Goal: Task Accomplishment & Management: Manage account settings

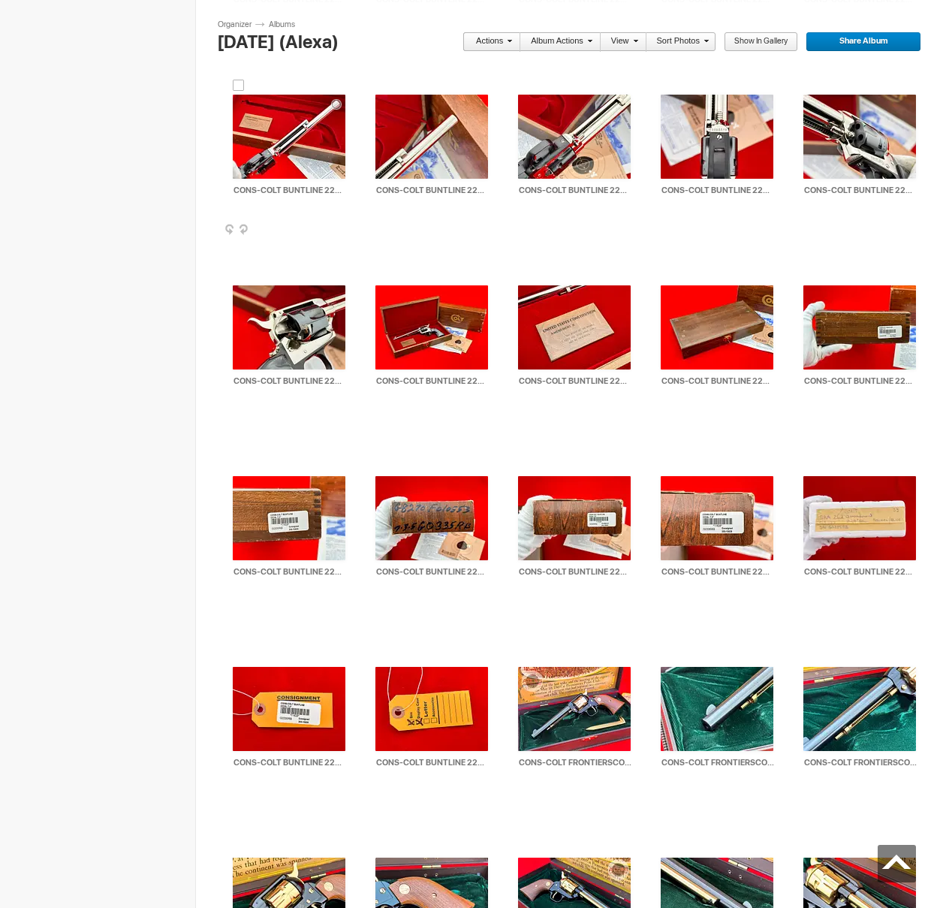
scroll to position [6380, 0]
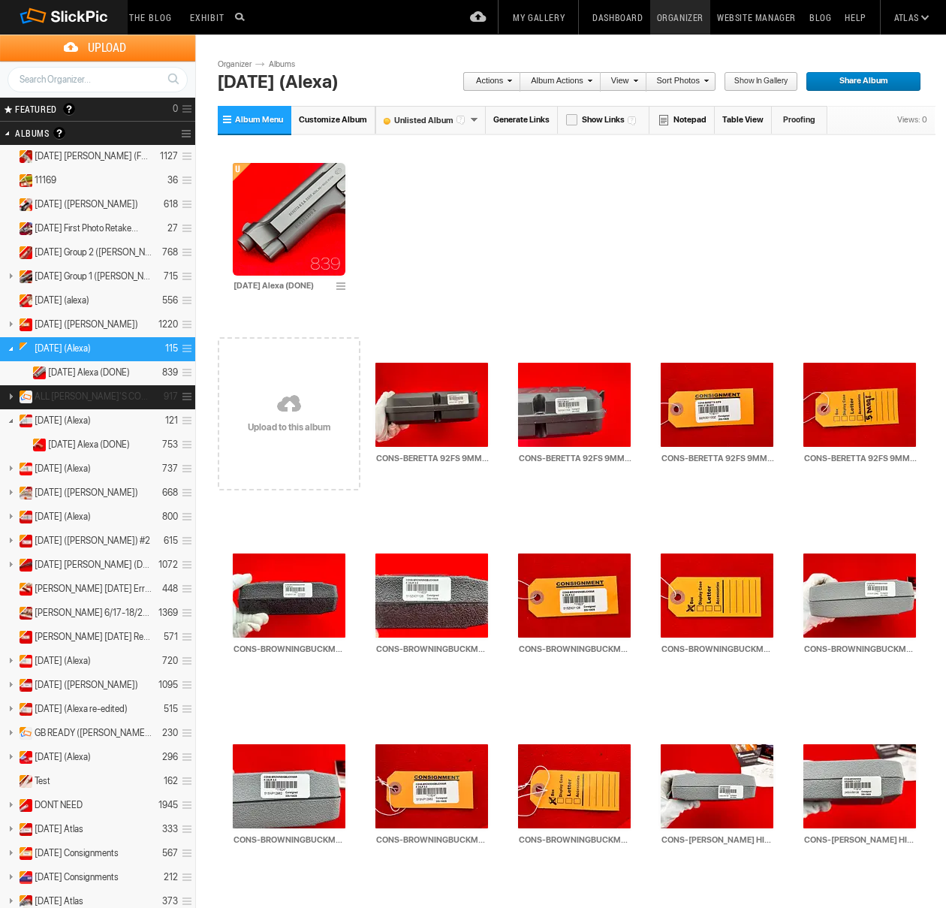
click at [15, 397] on link at bounding box center [10, 396] width 21 height 19
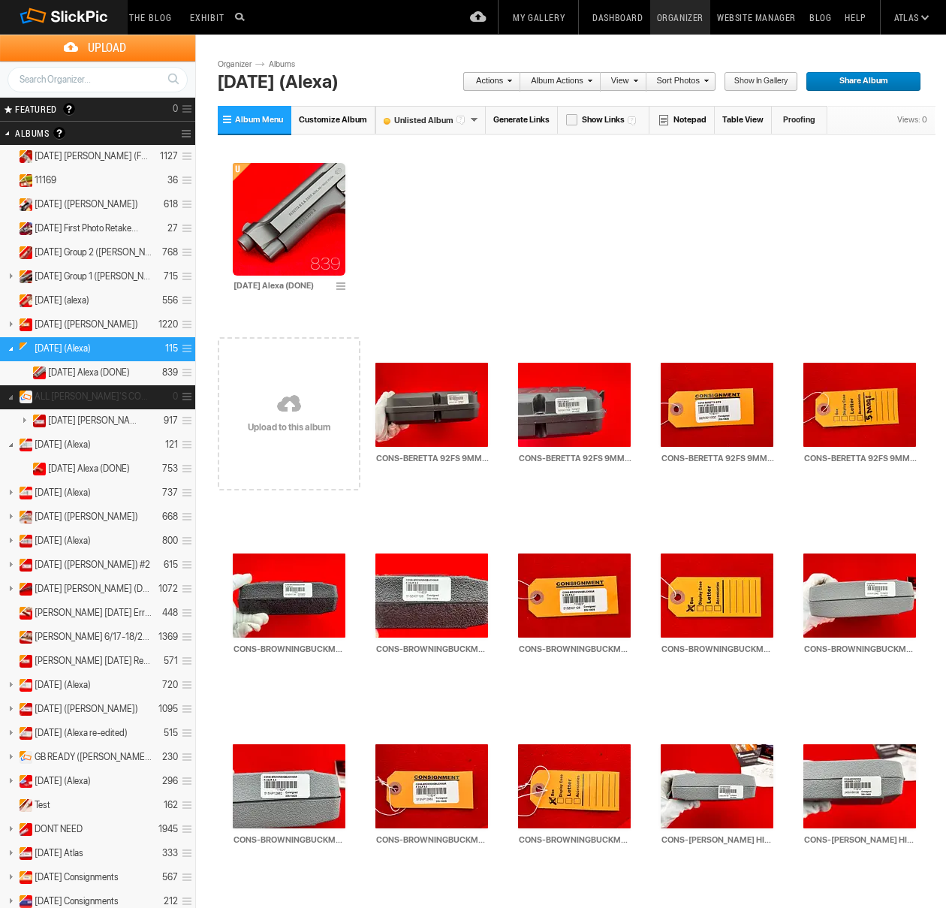
click at [9, 394] on link at bounding box center [10, 396] width 21 height 19
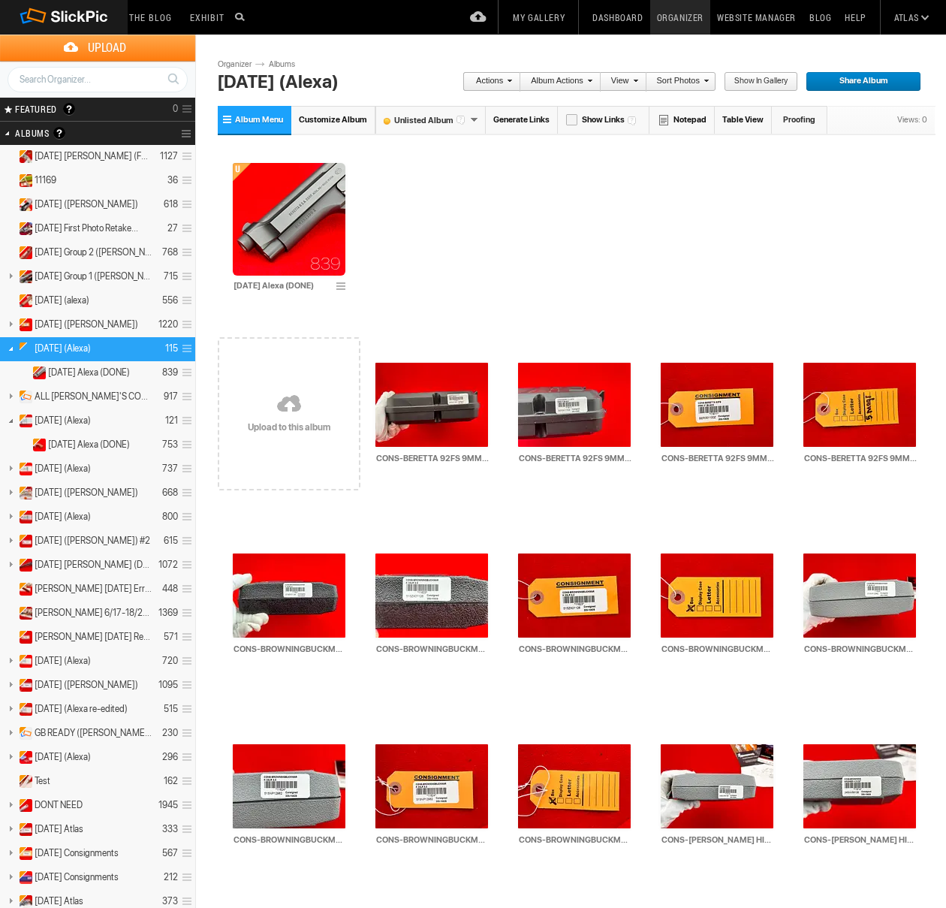
click at [187, 136] on link at bounding box center [188, 133] width 14 height 21
click at [215, 167] on span "Create New Album" at bounding box center [221, 167] width 83 height 12
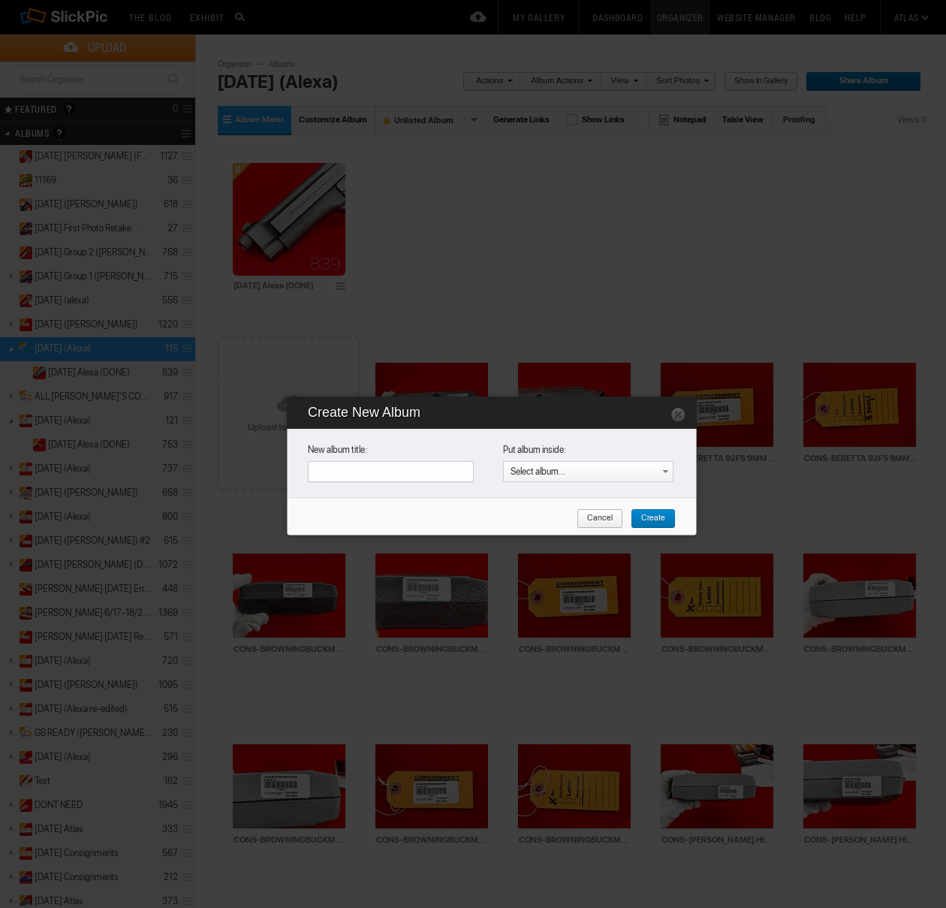
click at [367, 474] on input "text" at bounding box center [391, 471] width 166 height 21
type input "ALL ALEXA'S COMPLETED"
click at [668, 517] on link "Create" at bounding box center [653, 519] width 45 height 20
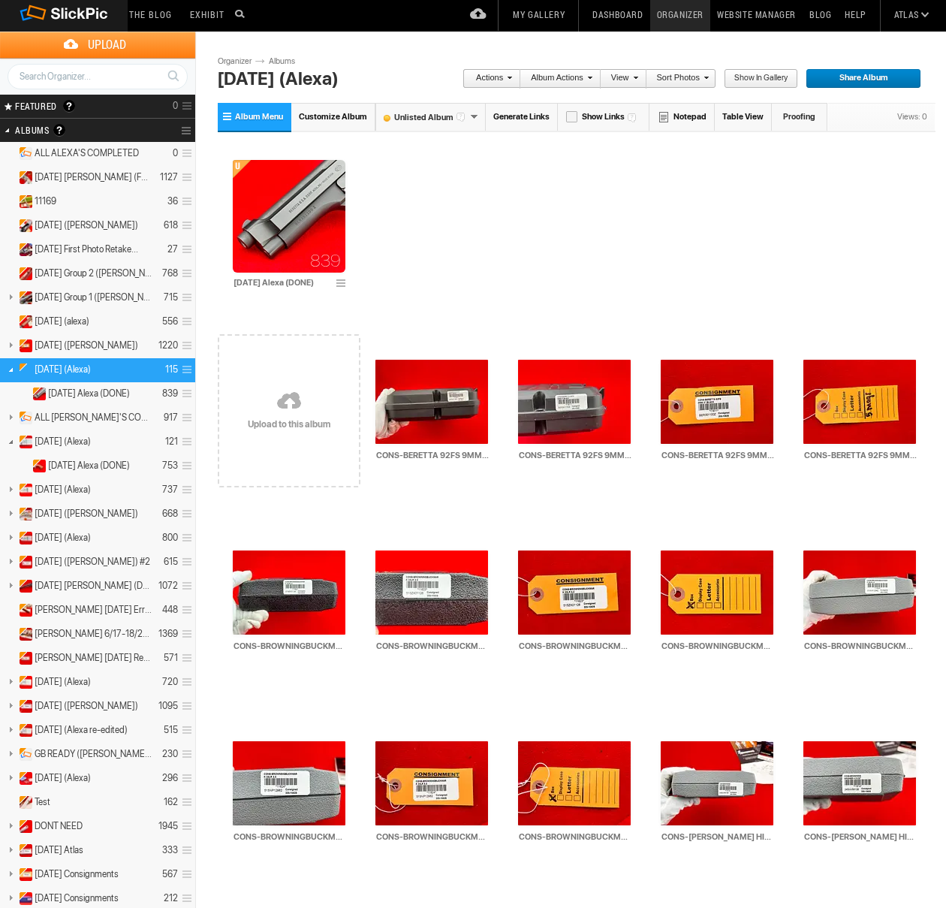
click at [50, 372] on span "[DATE] (Alexa)" at bounding box center [63, 370] width 56 height 12
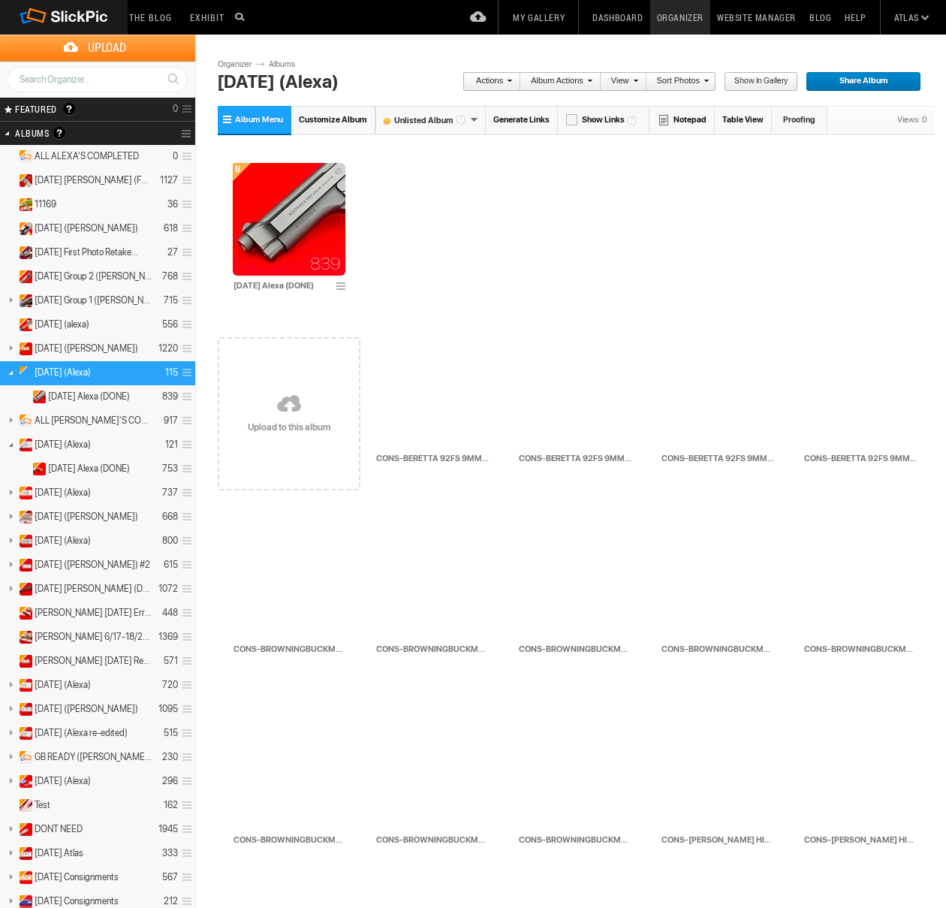
click at [13, 373] on link at bounding box center [10, 372] width 21 height 19
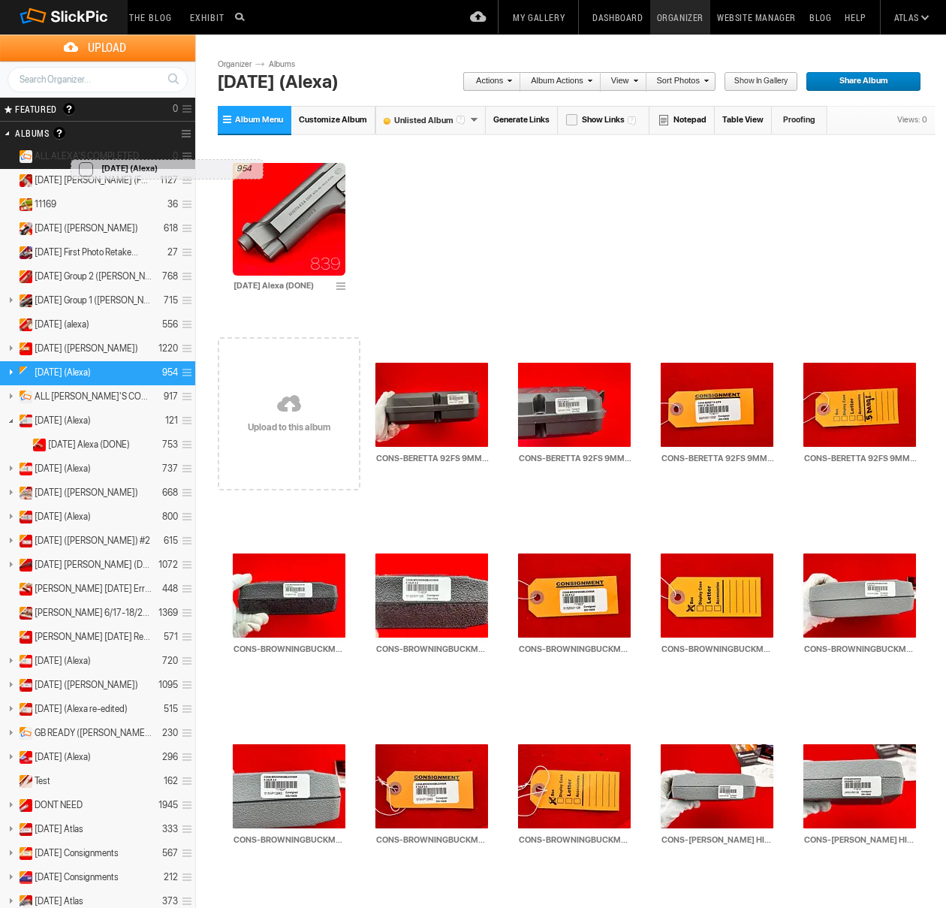
drag, startPoint x: 47, startPoint y: 371, endPoint x: 67, endPoint y: 152, distance: 219.5
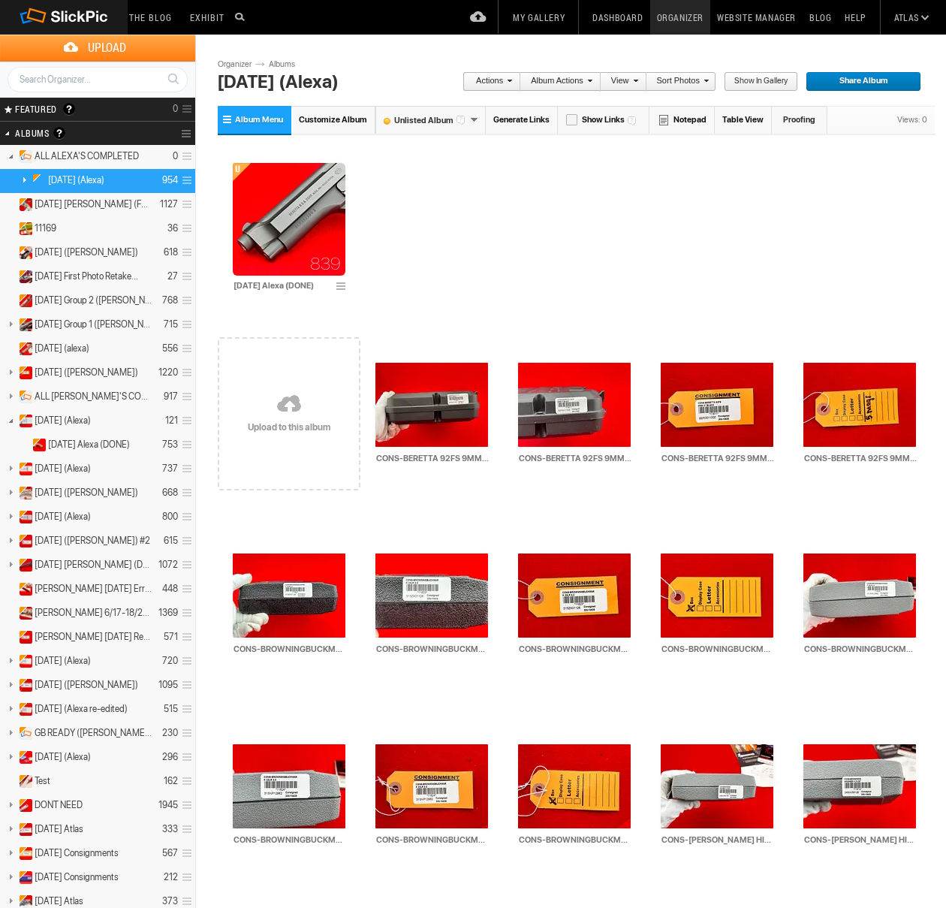
click at [25, 177] on link at bounding box center [24, 179] width 21 height 19
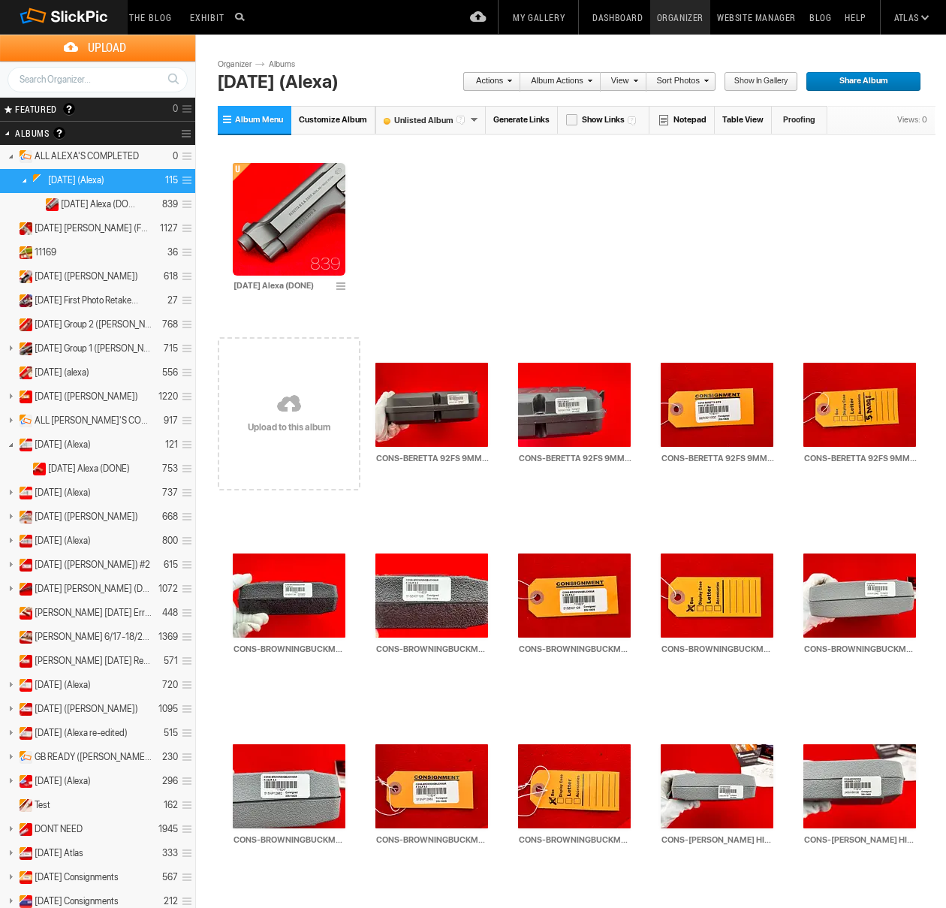
click at [24, 179] on link at bounding box center [24, 179] width 21 height 19
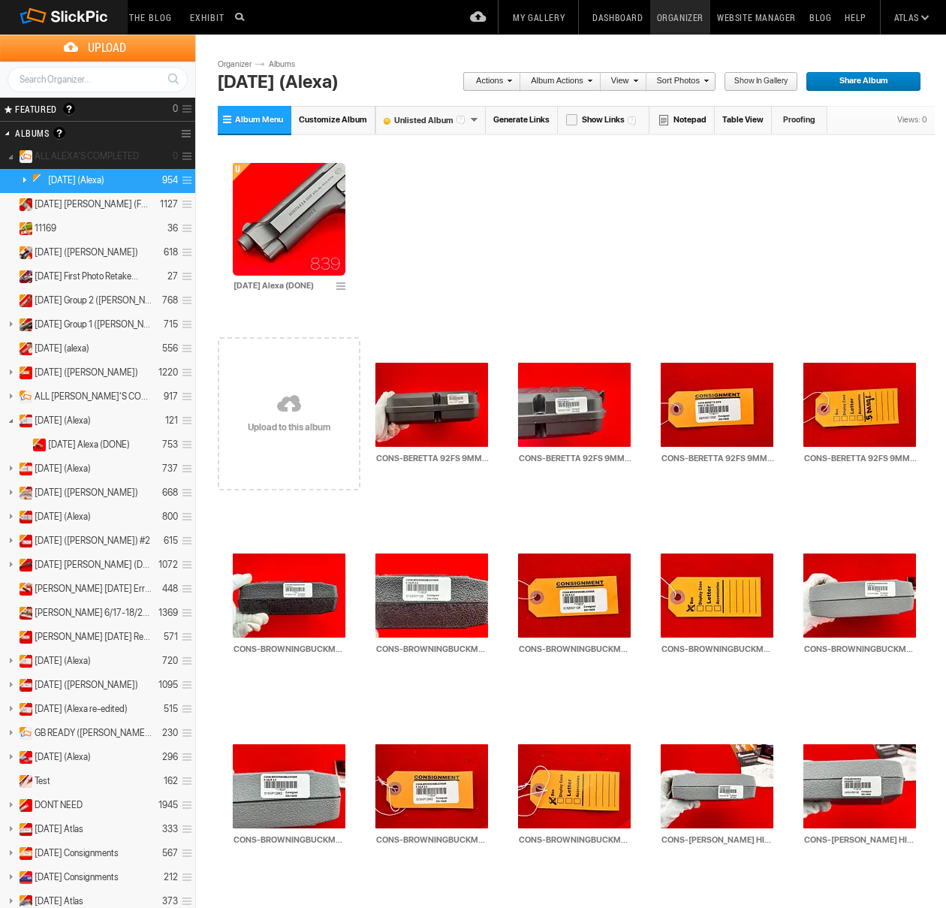
click at [11, 157] on link at bounding box center [10, 155] width 21 height 19
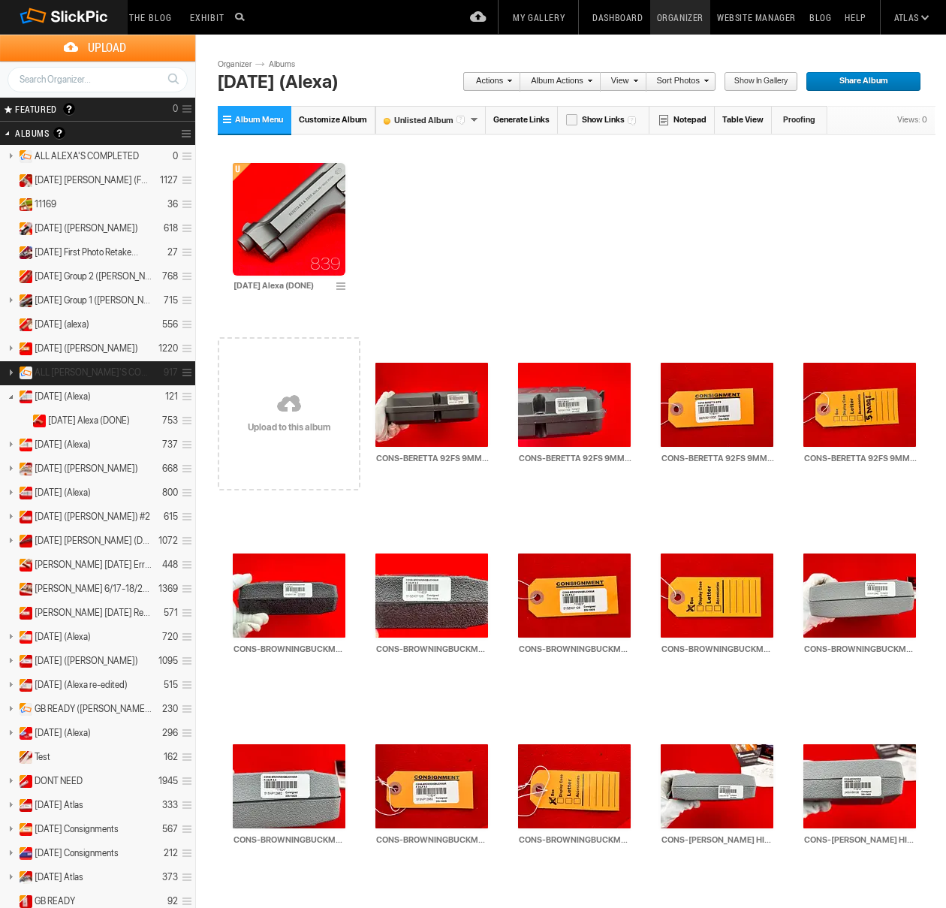
click at [14, 375] on link at bounding box center [10, 372] width 21 height 19
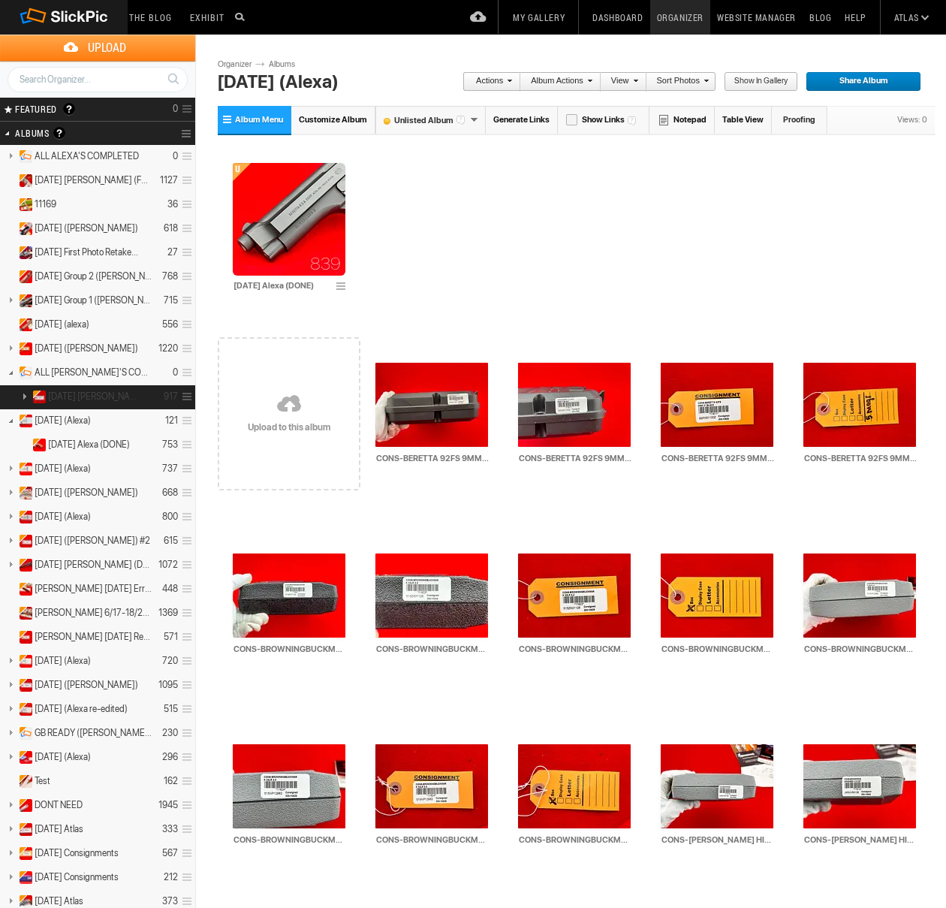
click at [26, 394] on link at bounding box center [24, 396] width 21 height 19
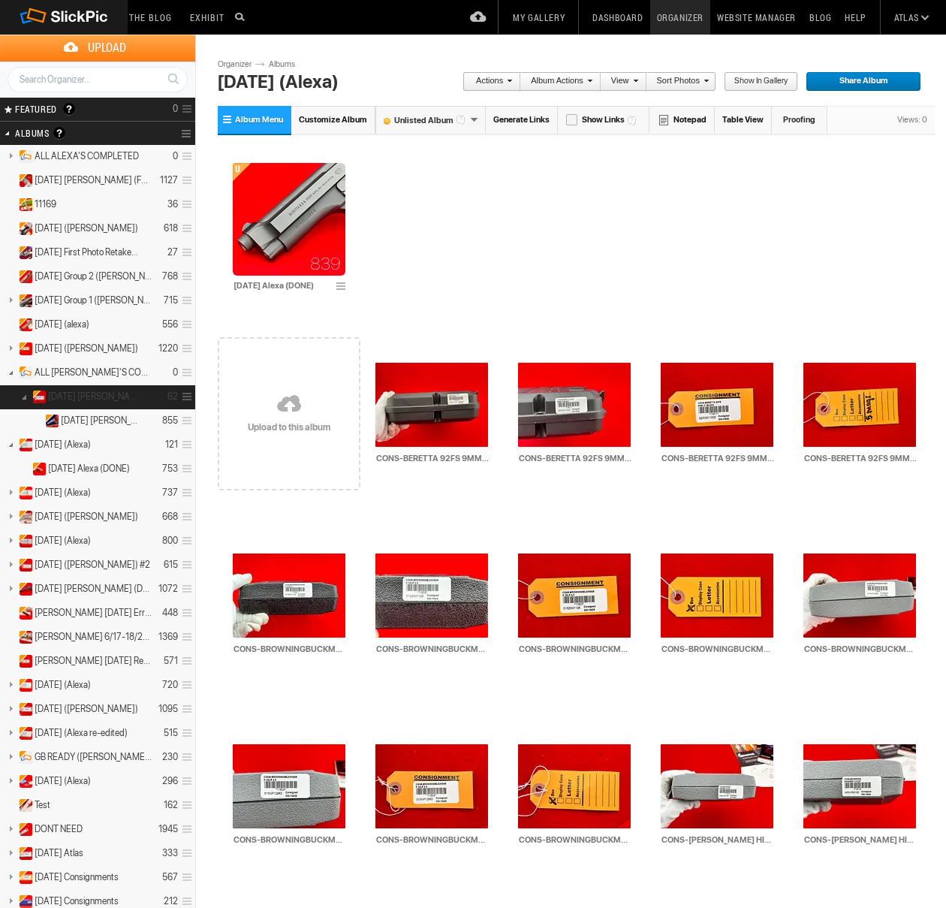
click at [30, 396] on link at bounding box center [24, 396] width 21 height 19
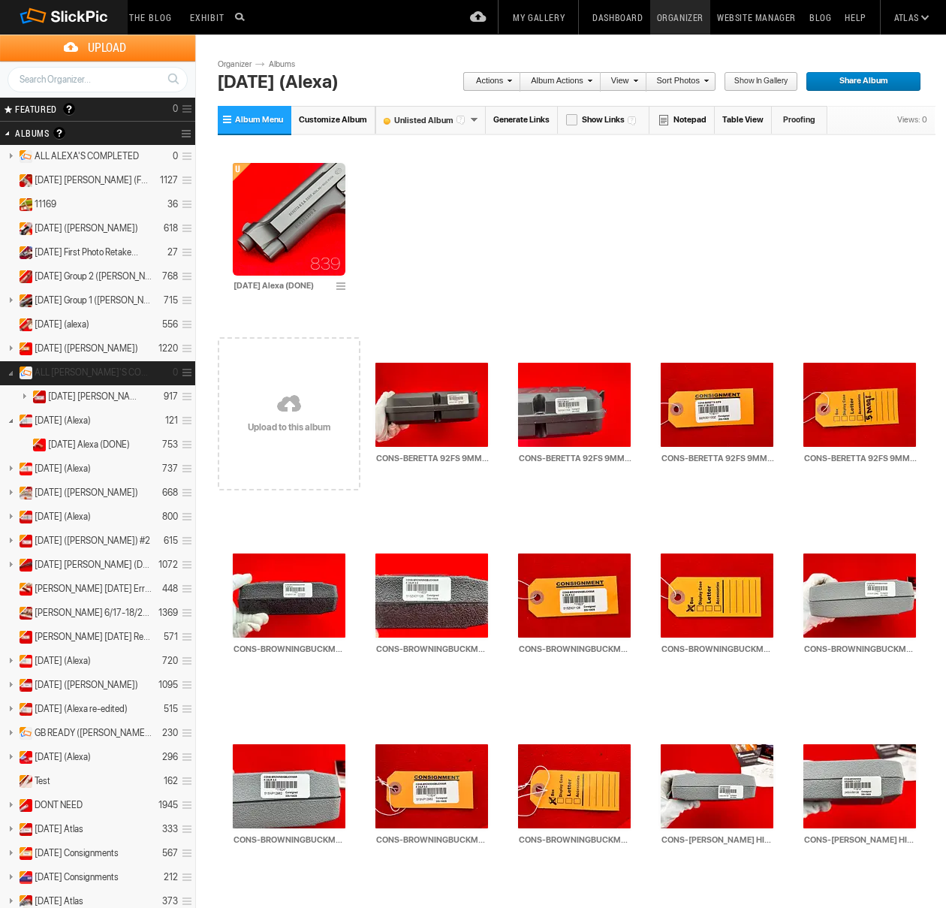
click at [12, 373] on link at bounding box center [10, 372] width 21 height 19
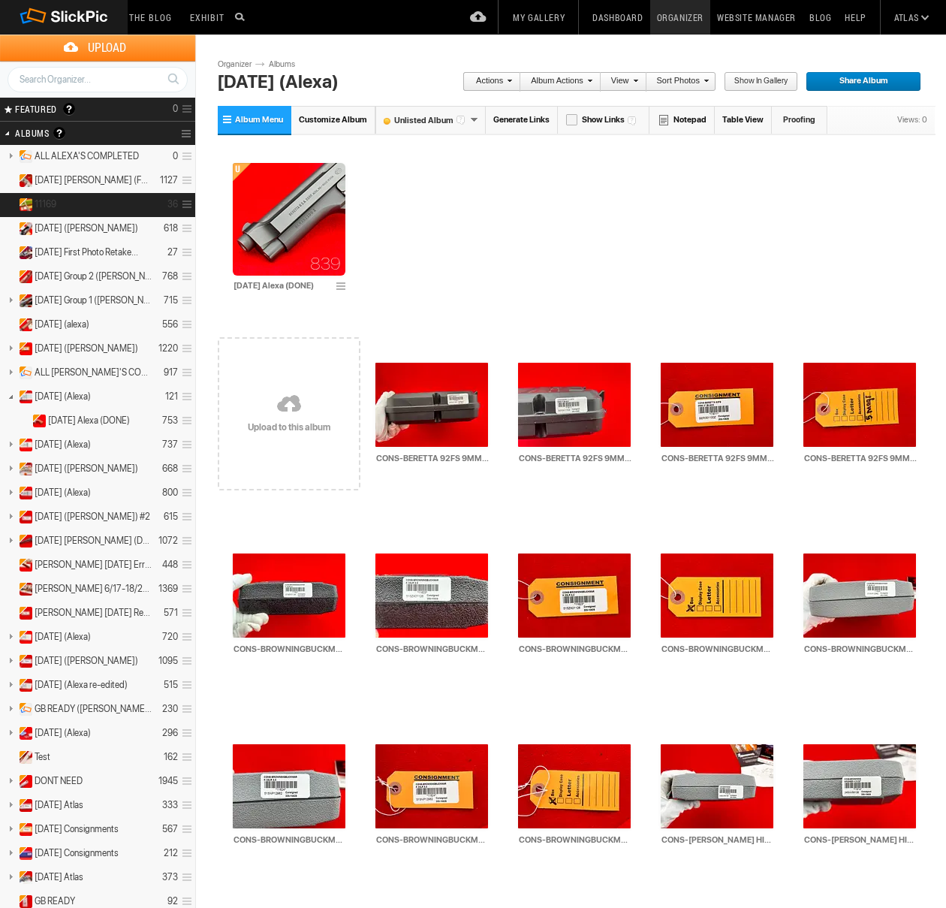
click at [83, 207] on details "11169 36" at bounding box center [97, 205] width 195 height 24
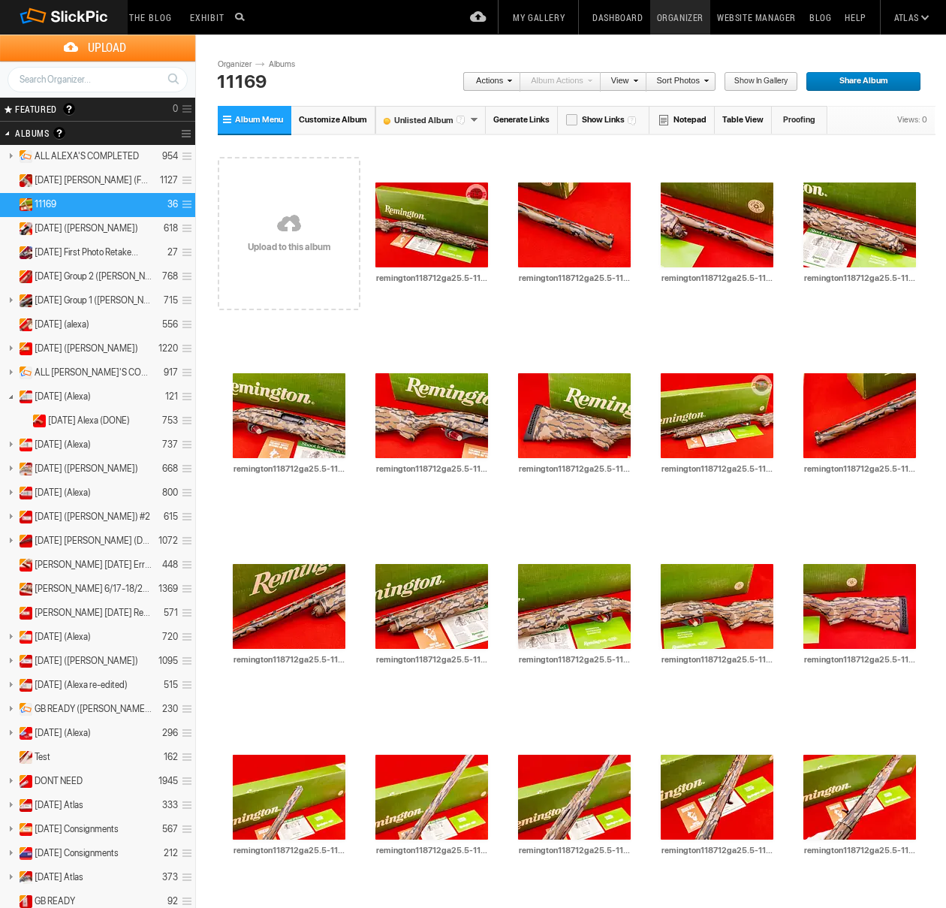
scroll to position [2, 0]
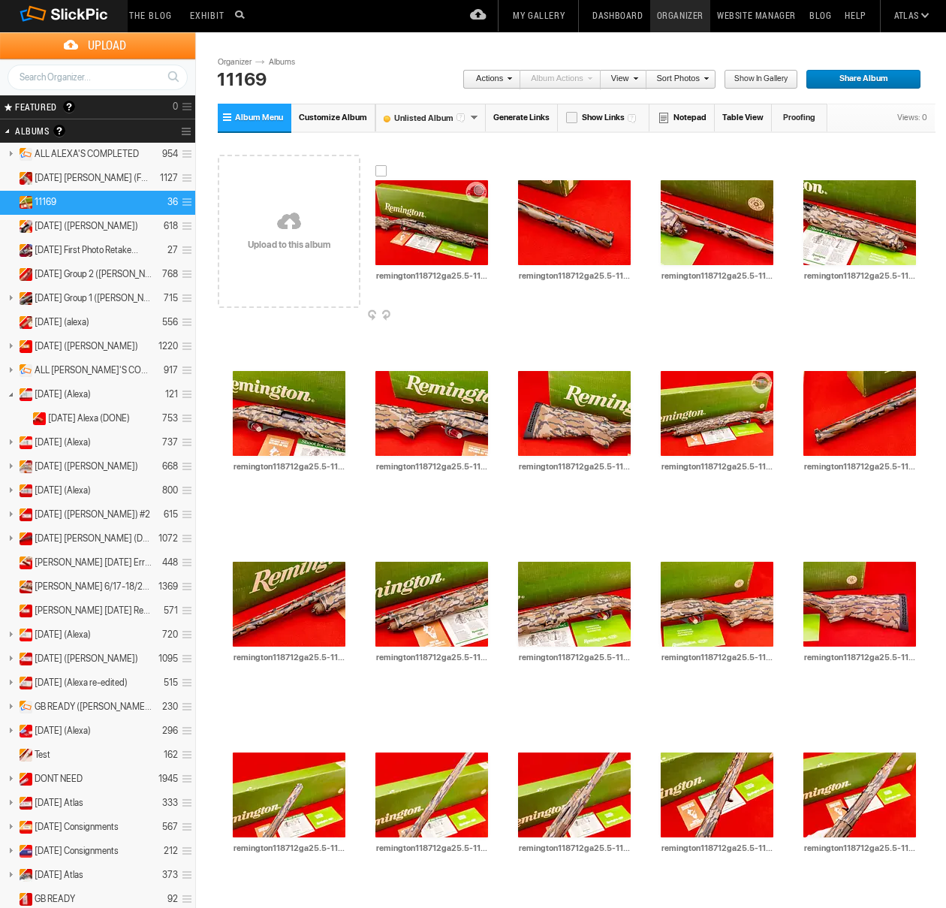
click at [451, 245] on img at bounding box center [432, 222] width 113 height 85
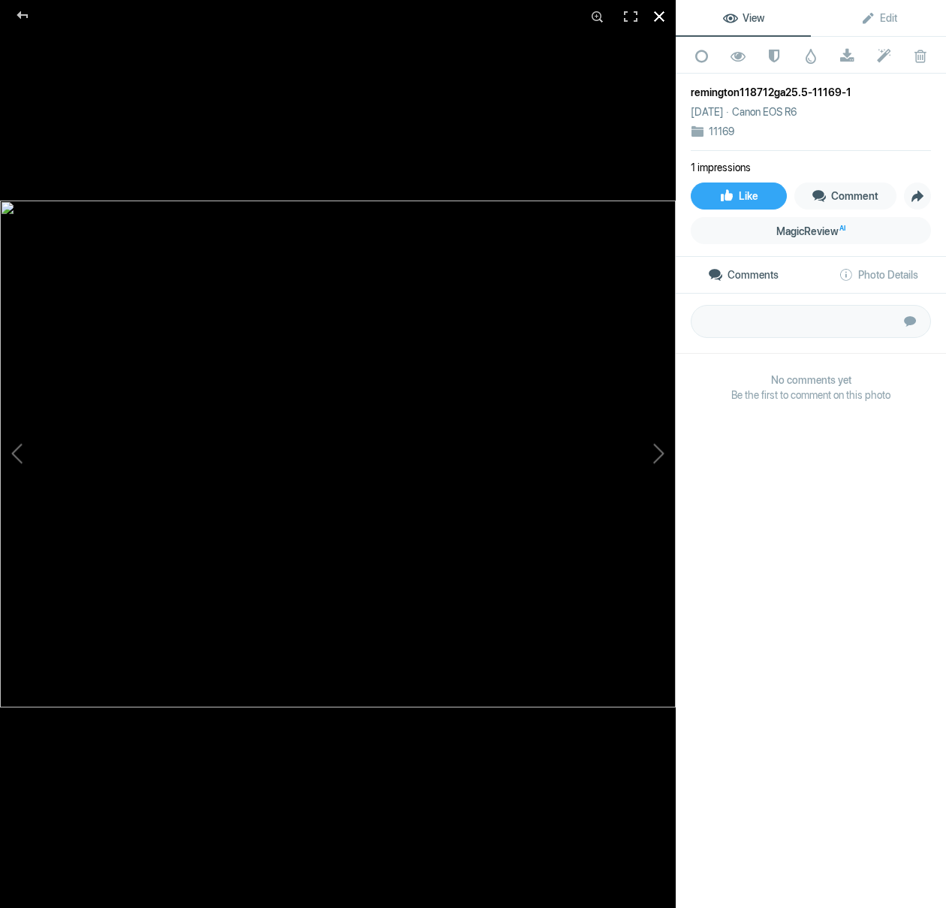
click at [664, 17] on div at bounding box center [659, 16] width 33 height 33
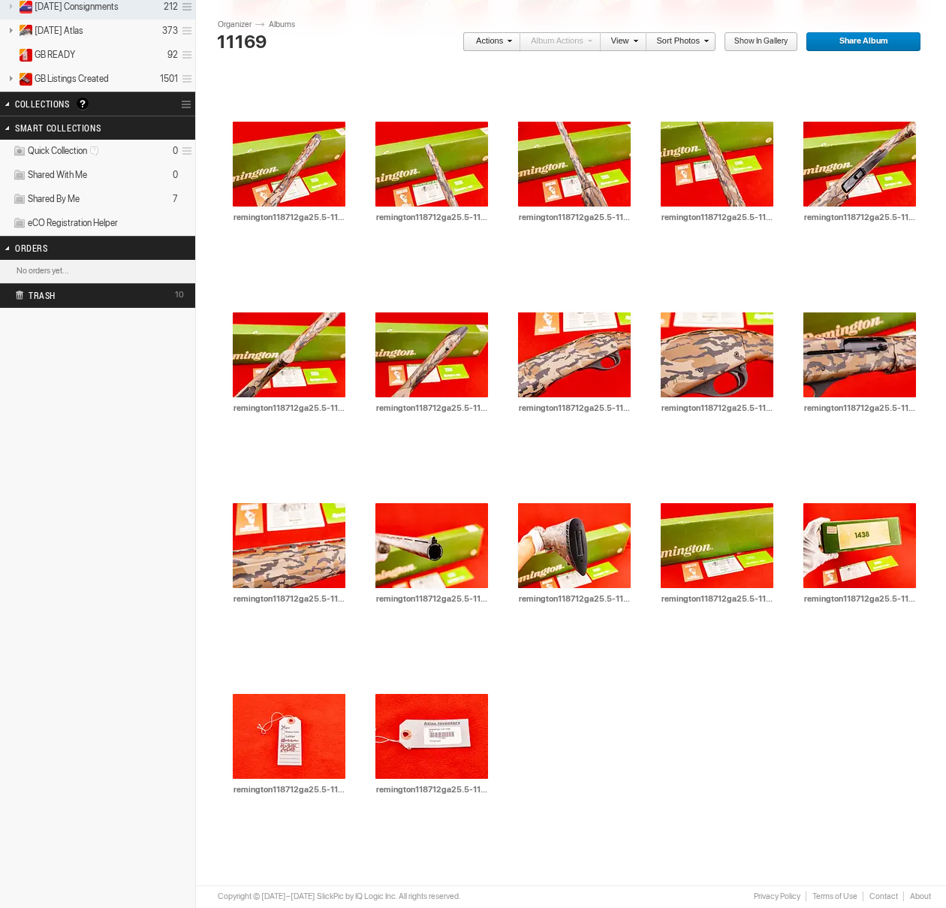
scroll to position [0, 0]
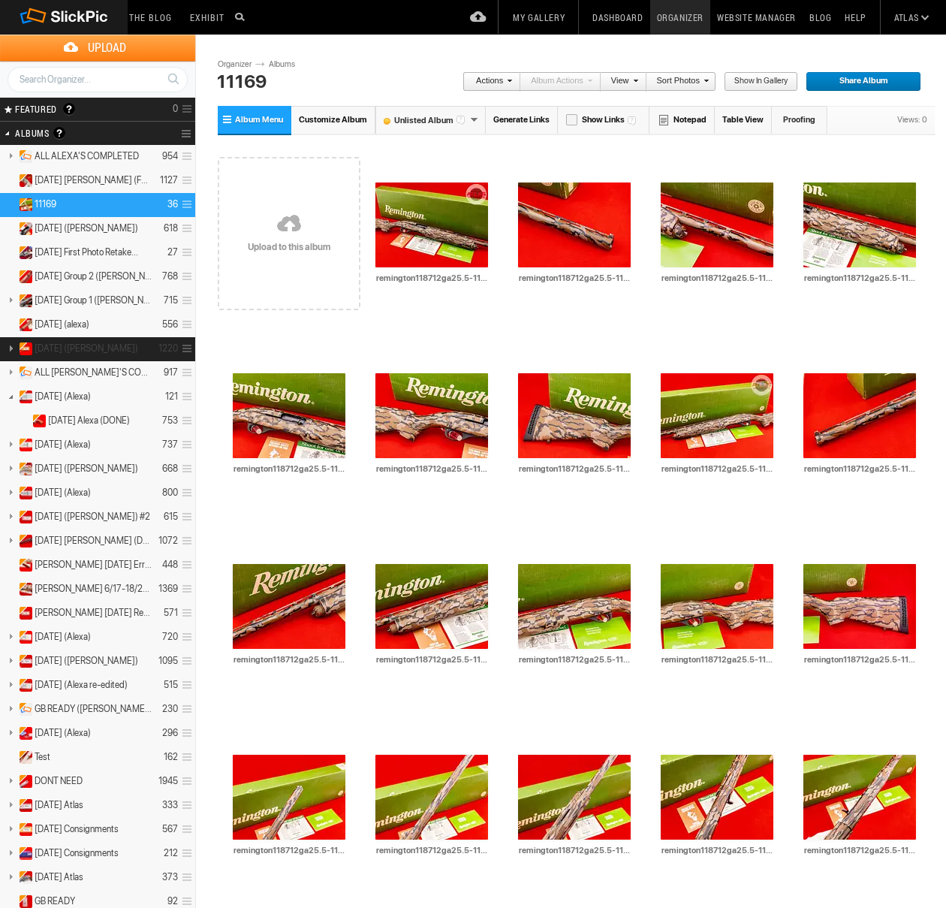
click at [86, 353] on span "[DATE] ([PERSON_NAME])" at bounding box center [87, 348] width 104 height 12
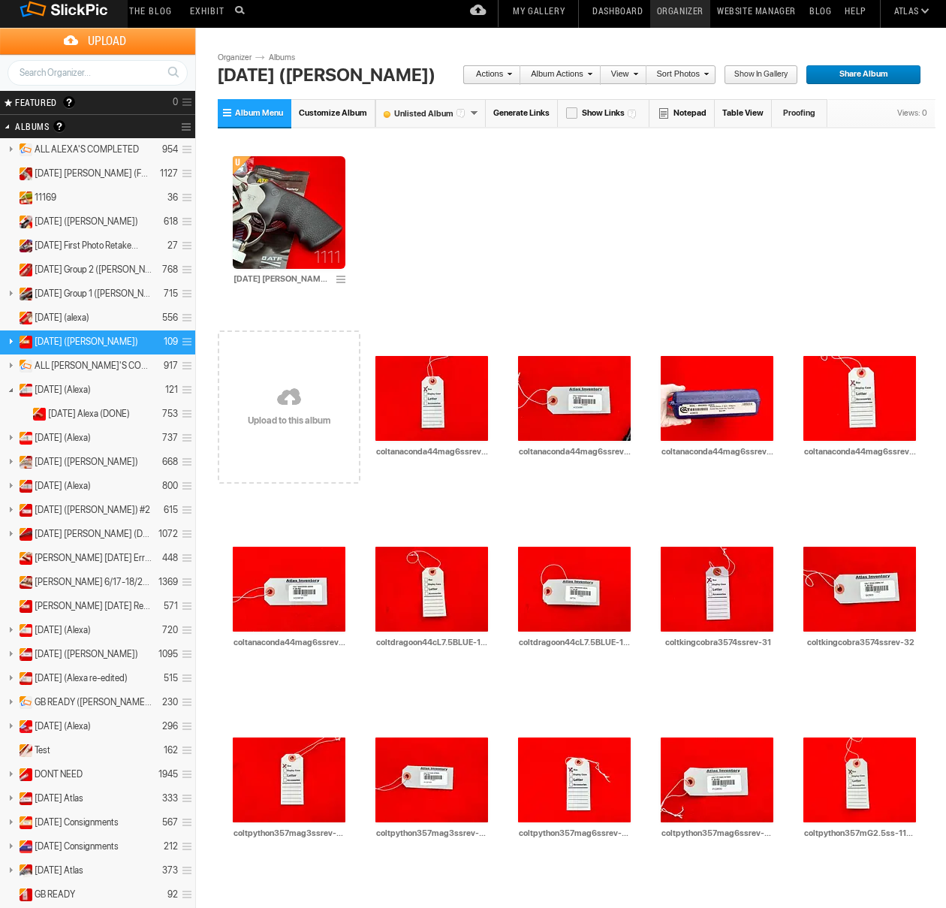
scroll to position [8, 0]
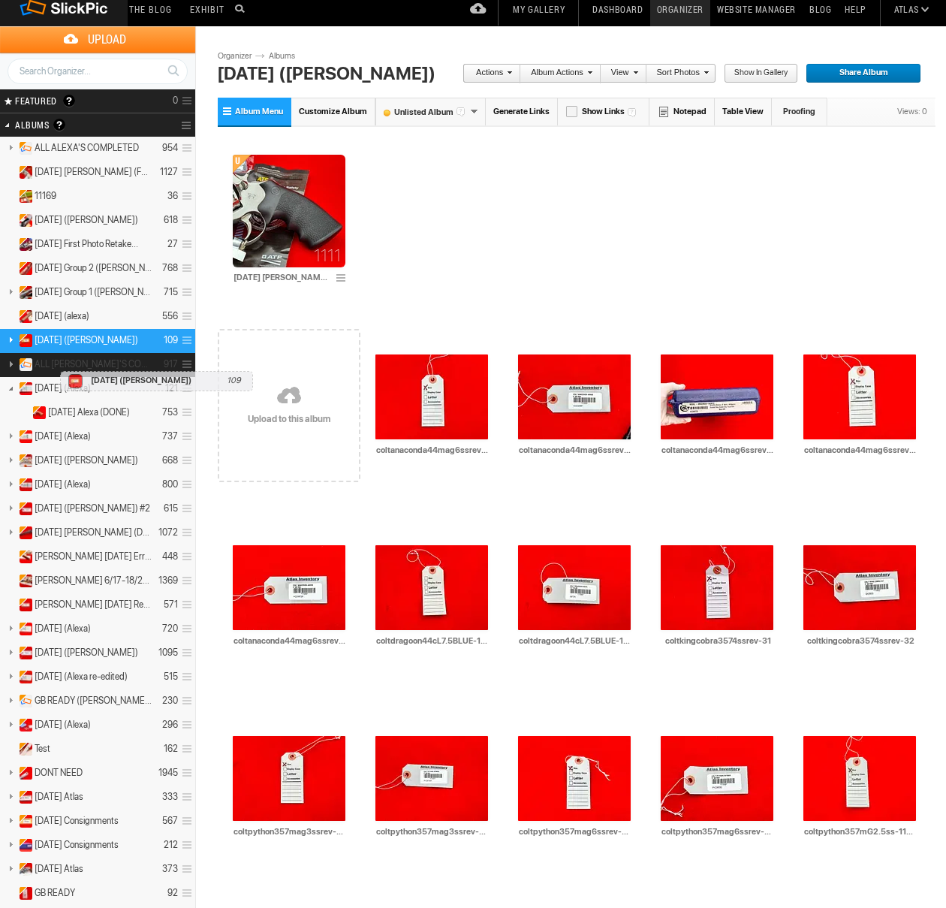
drag, startPoint x: 53, startPoint y: 339, endPoint x: 56, endPoint y: 364, distance: 25.1
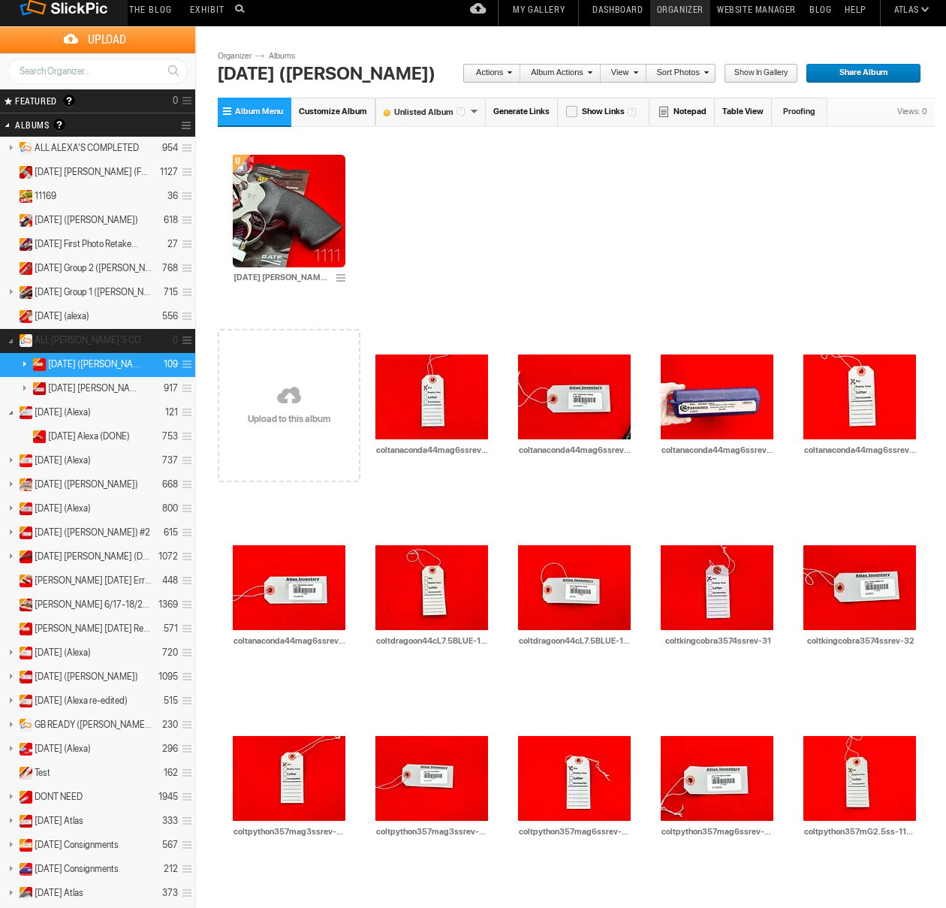
click at [10, 339] on link at bounding box center [10, 339] width 21 height 19
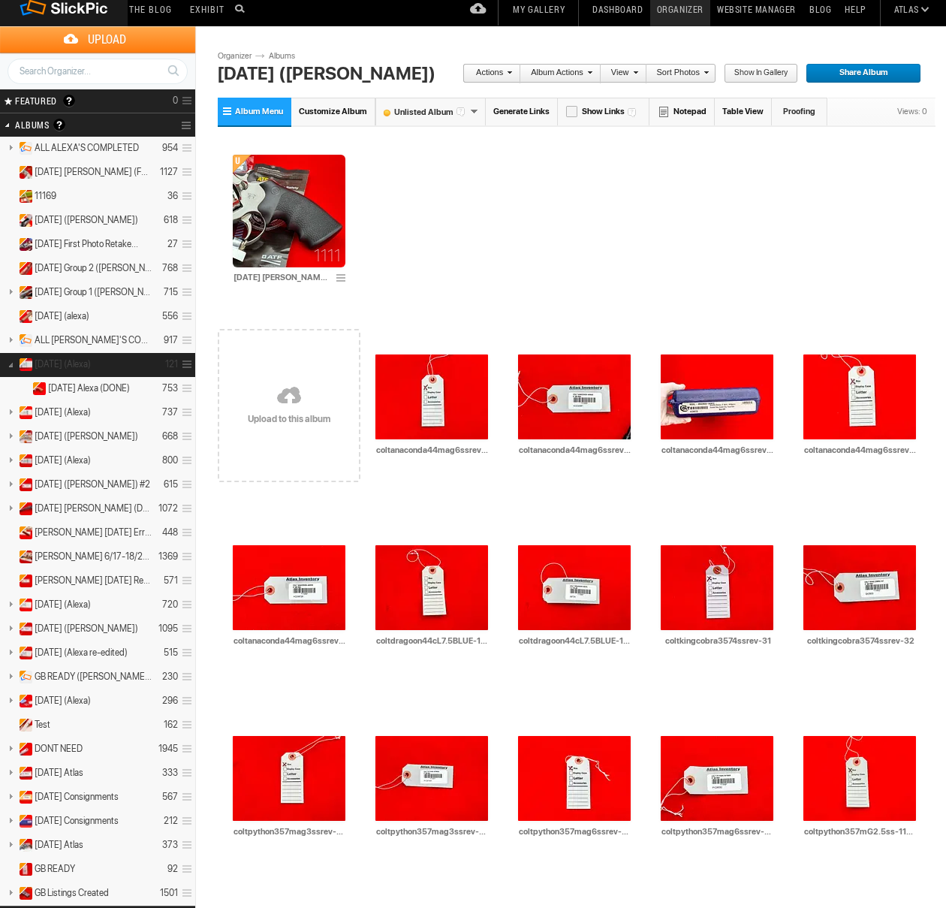
click at [66, 367] on span "[DATE] (Alexa)" at bounding box center [63, 364] width 56 height 12
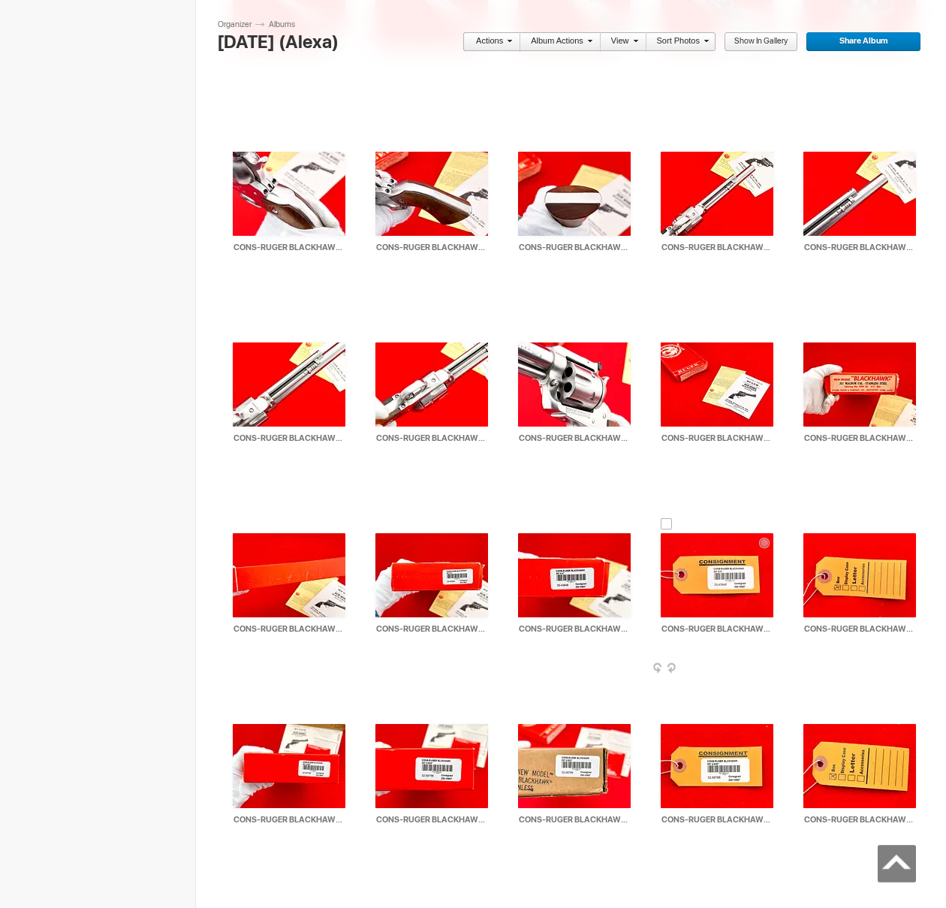
scroll to position [2524, 0]
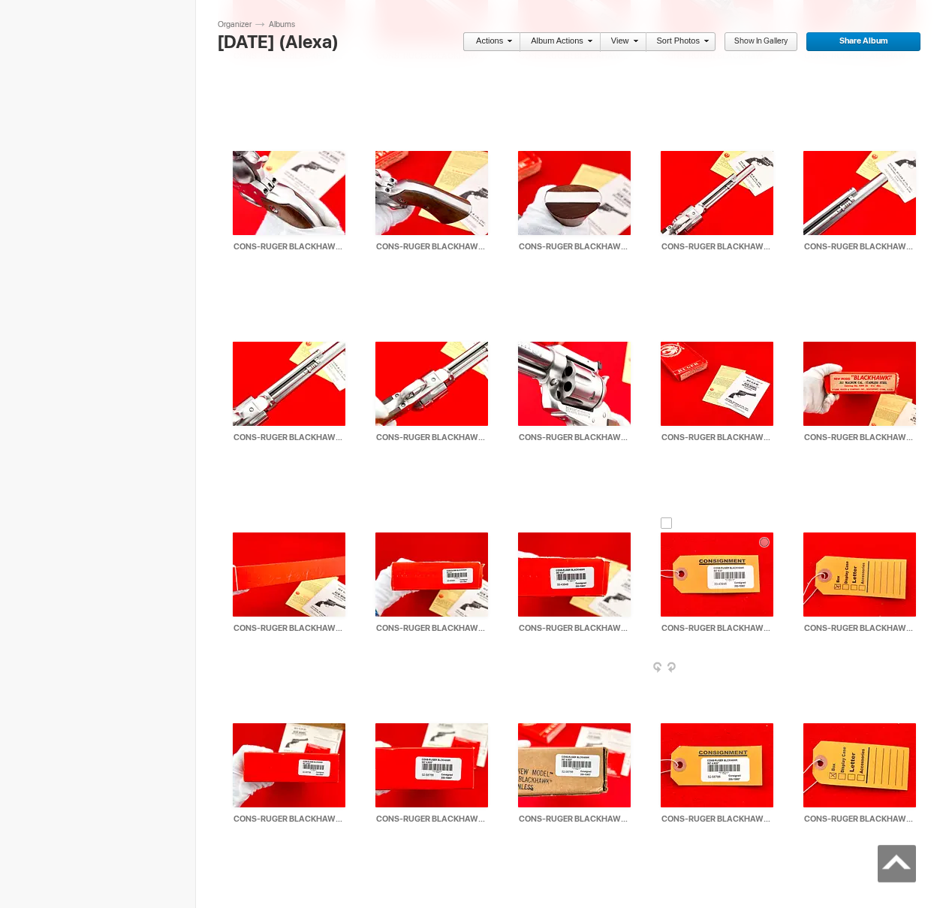
click at [717, 586] on img at bounding box center [717, 575] width 113 height 84
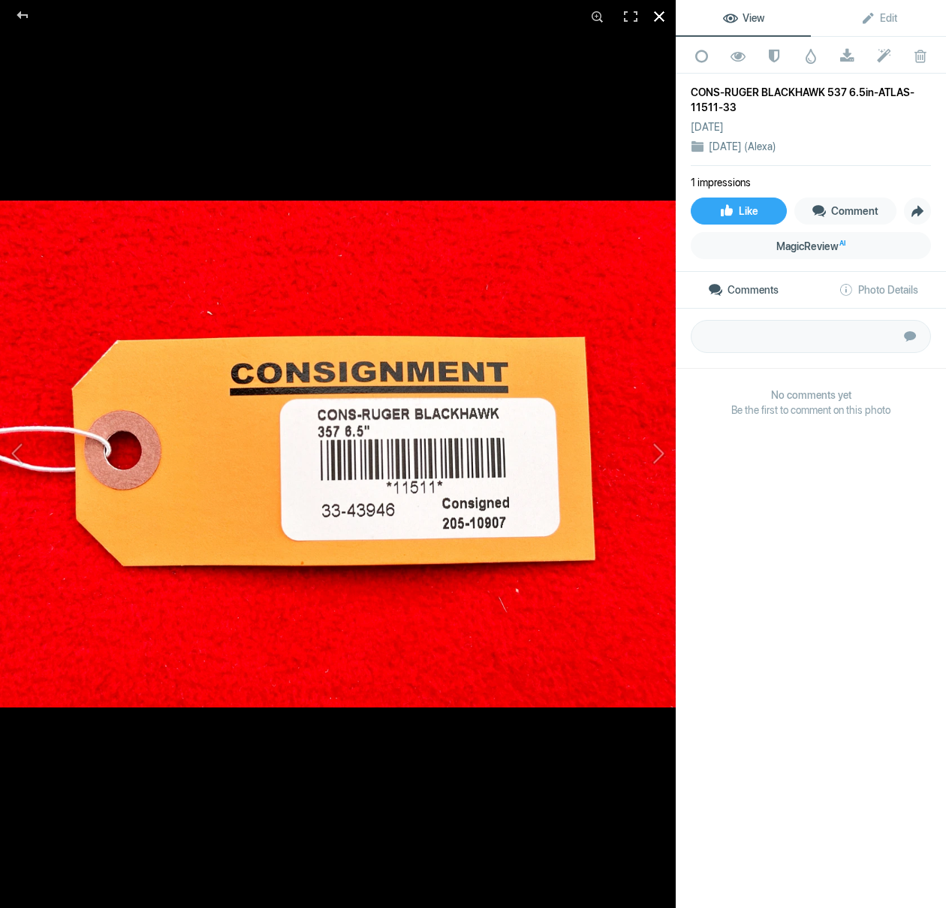
click at [662, 19] on div at bounding box center [659, 16] width 33 height 33
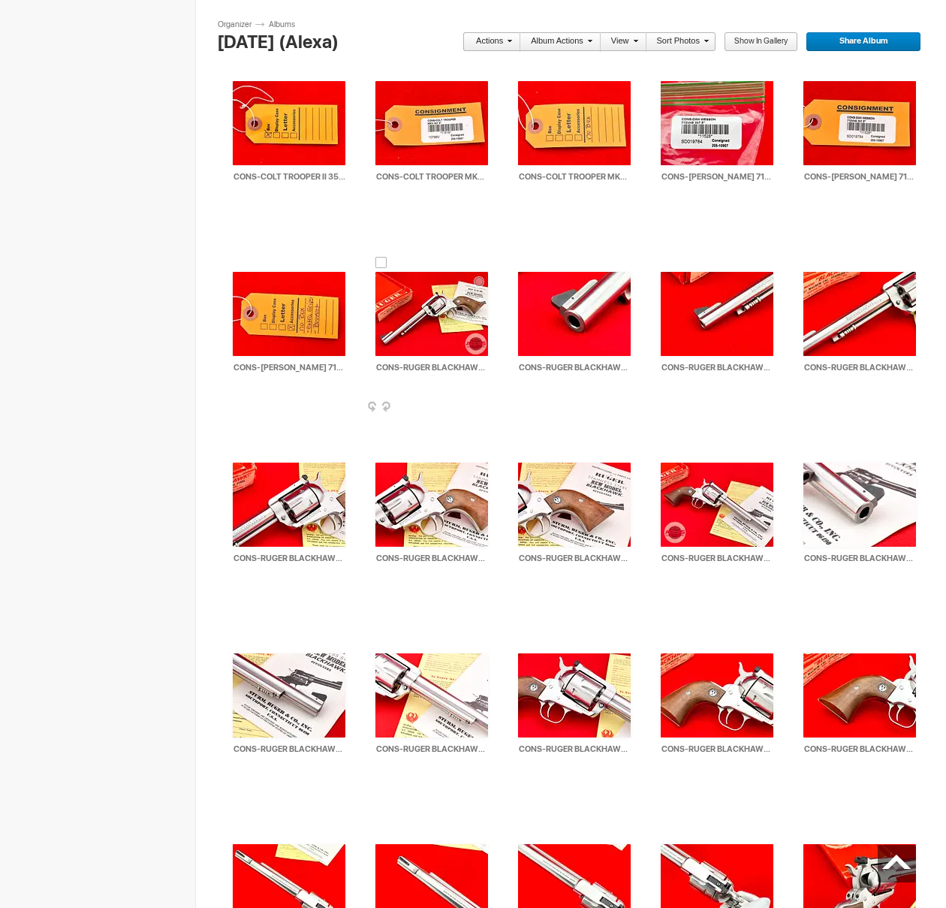
scroll to position [1574, 0]
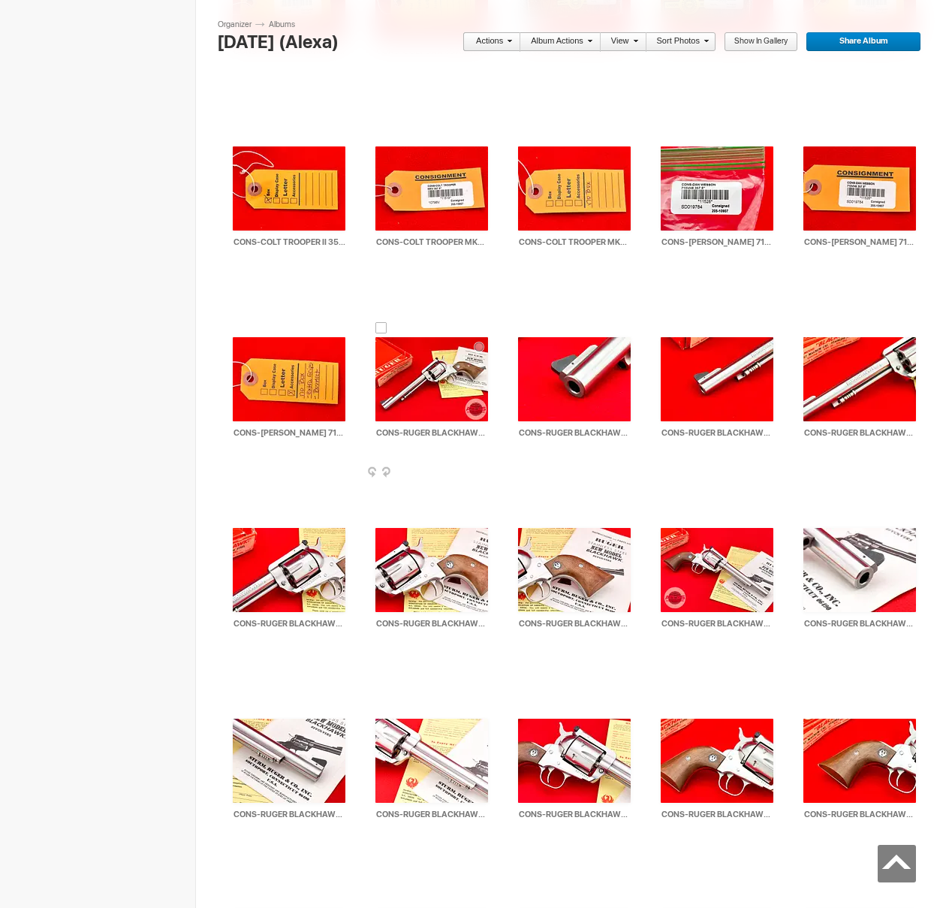
click at [379, 325] on div at bounding box center [382, 328] width 12 height 12
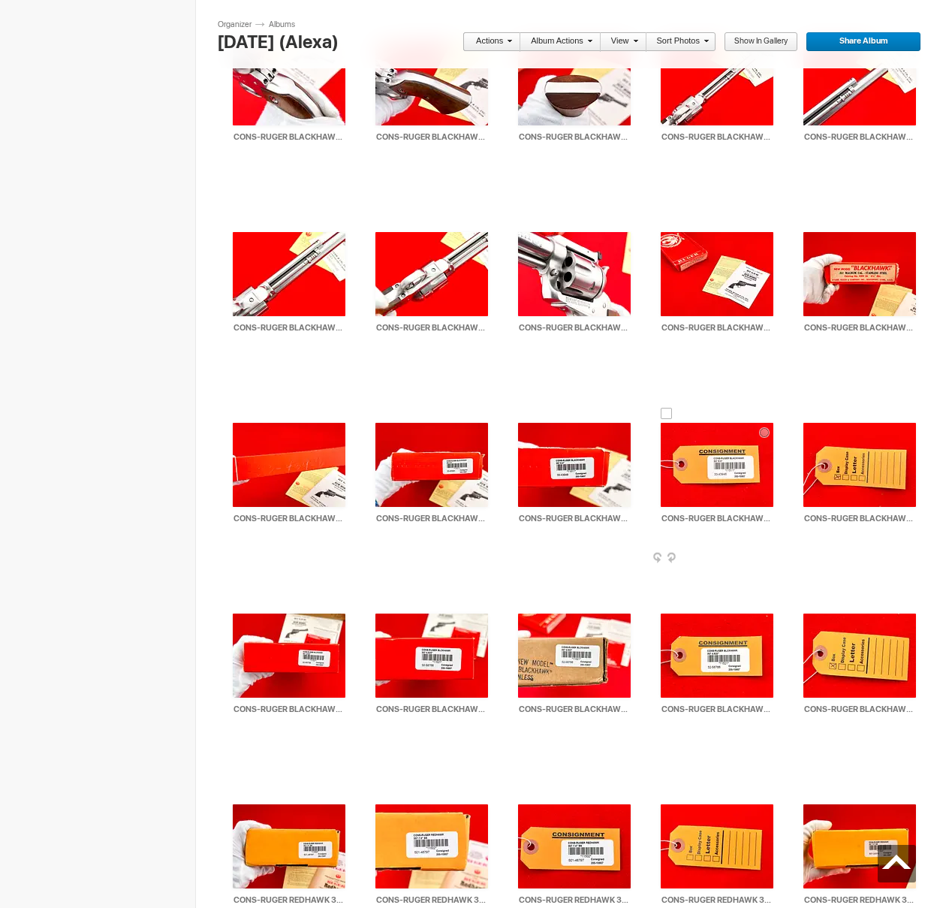
scroll to position [2628, 0]
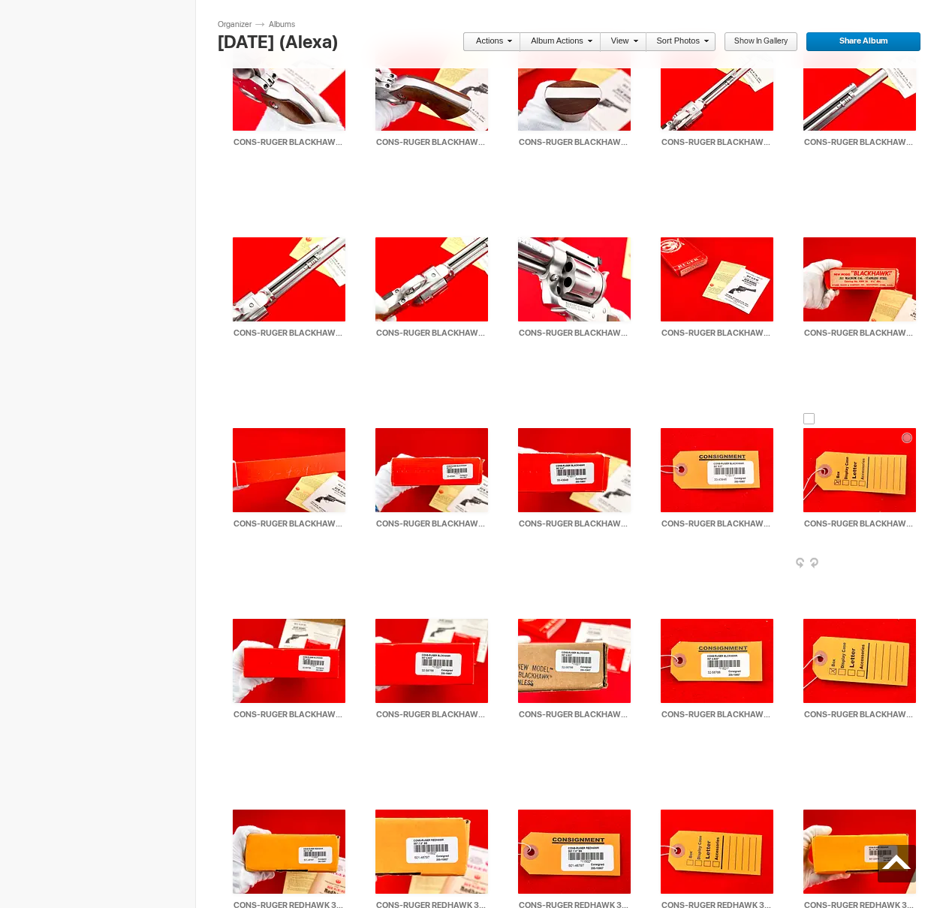
click at [808, 416] on div at bounding box center [810, 419] width 12 height 12
click at [497, 42] on link "Actions" at bounding box center [488, 42] width 50 height 20
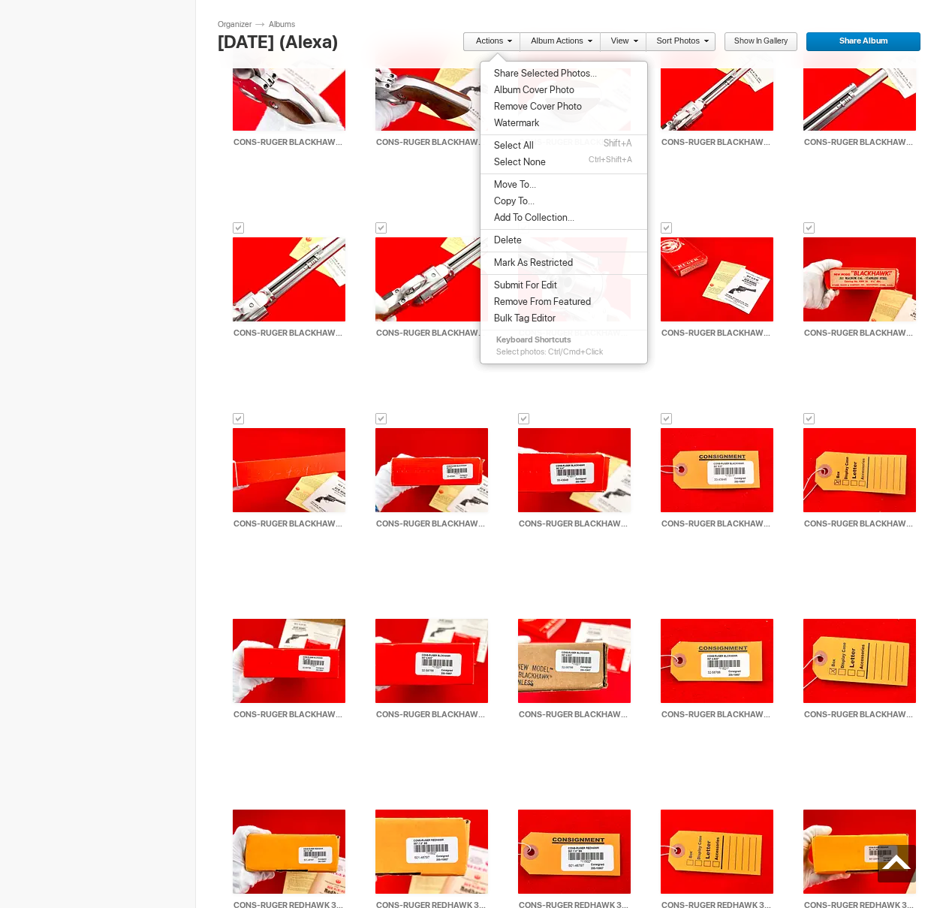
click at [539, 238] on li "Delete" at bounding box center [564, 240] width 167 height 17
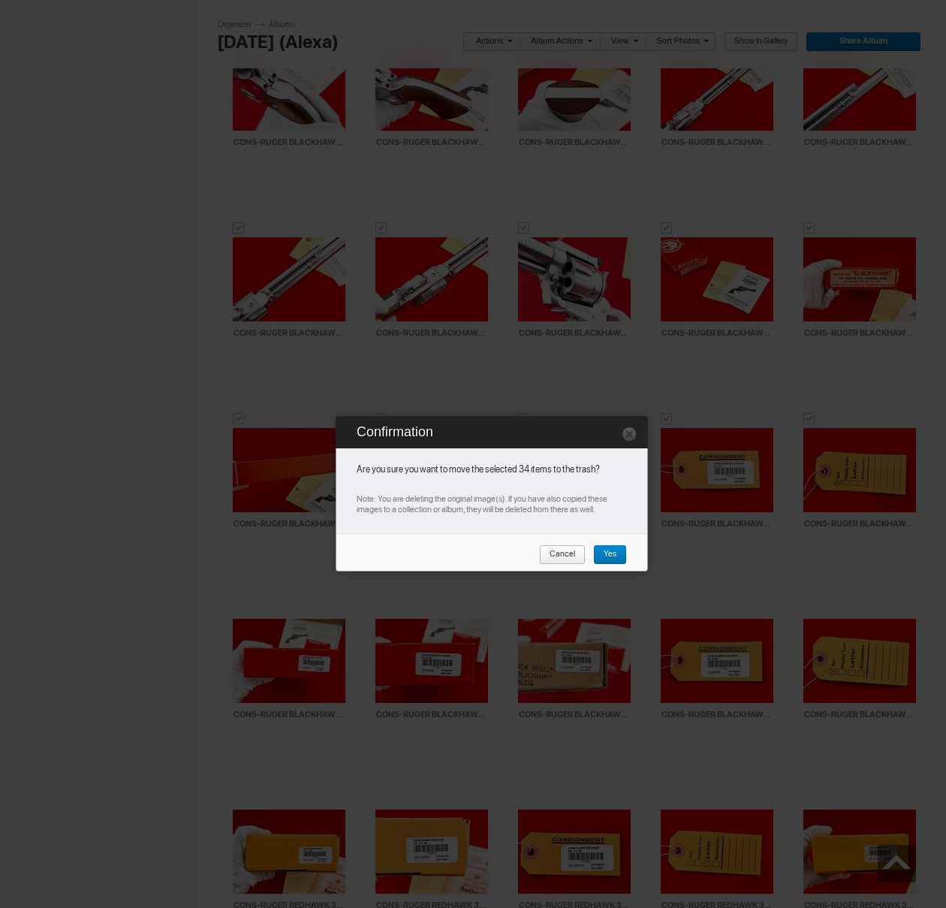
click at [608, 552] on span "Yes" at bounding box center [604, 555] width 23 height 20
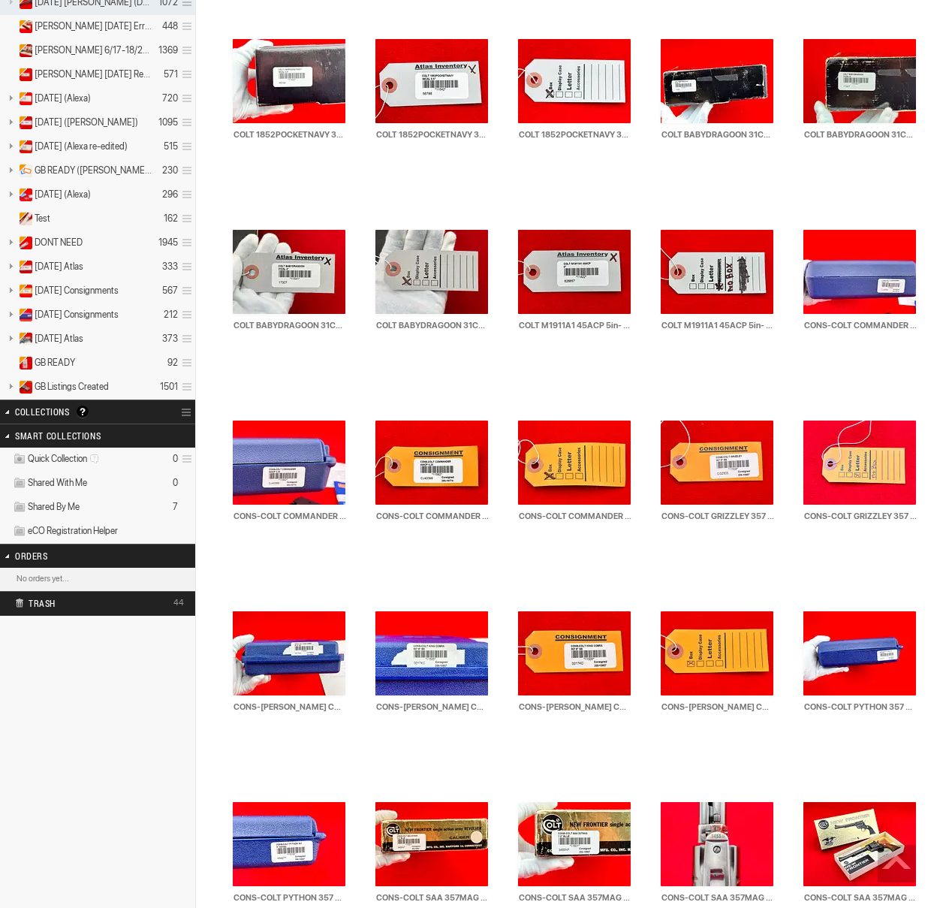
scroll to position [0, 0]
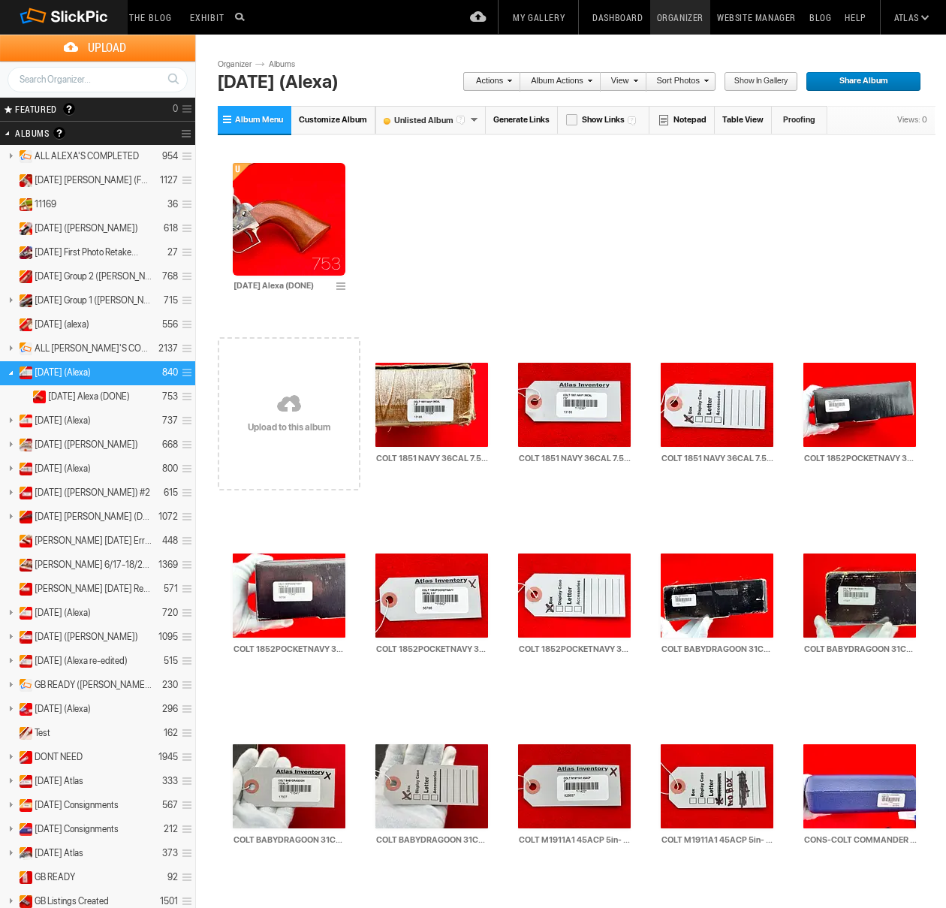
click at [4, 372] on link at bounding box center [10, 372] width 21 height 19
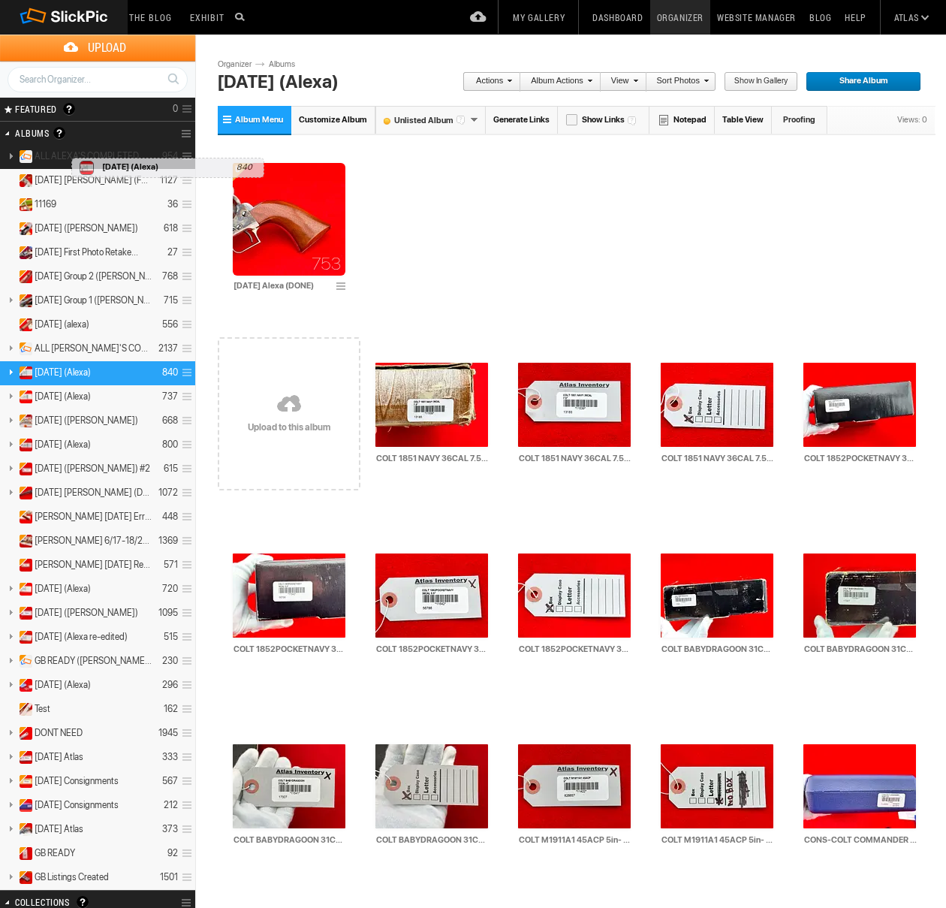
drag, startPoint x: 63, startPoint y: 373, endPoint x: 67, endPoint y: 150, distance: 223.1
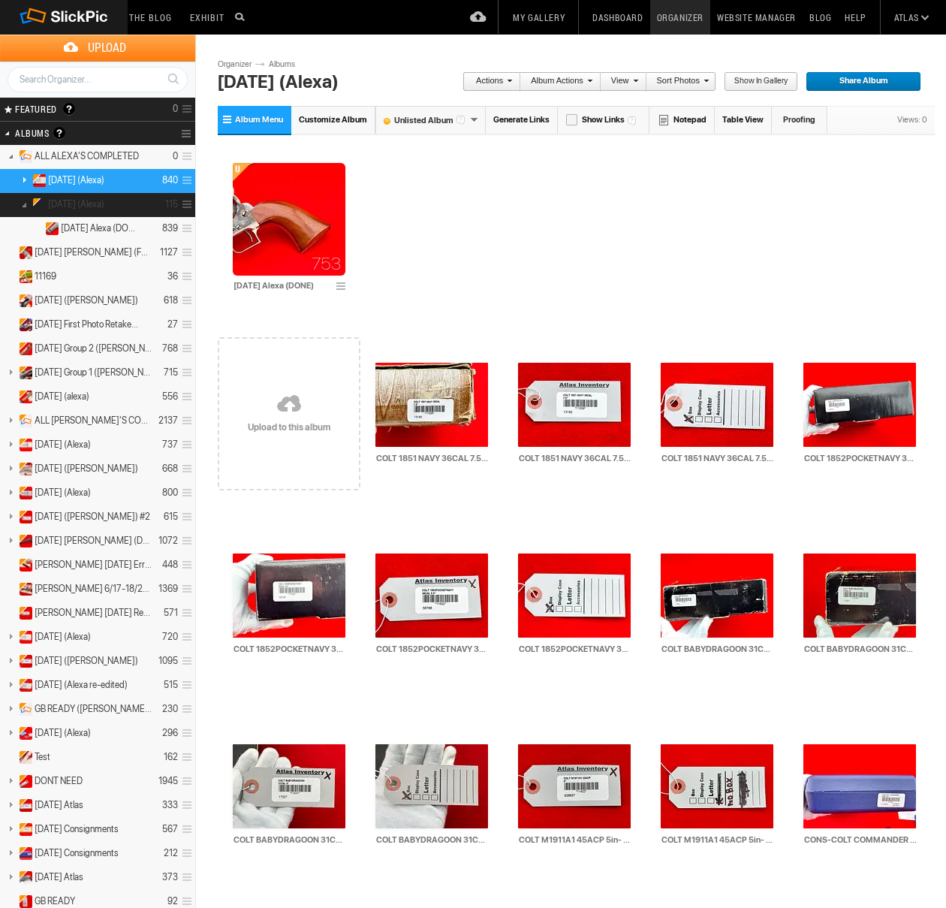
click at [23, 203] on link at bounding box center [24, 204] width 21 height 19
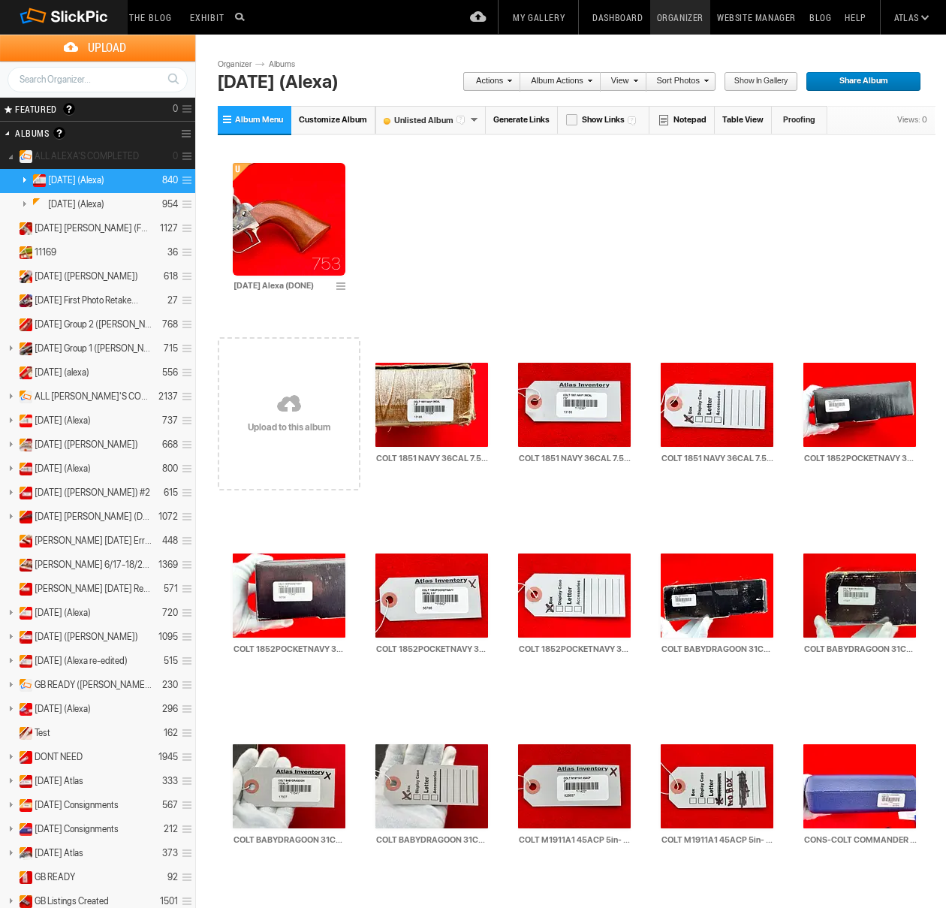
click at [11, 160] on link at bounding box center [10, 155] width 21 height 19
click at [8, 155] on link at bounding box center [10, 155] width 21 height 19
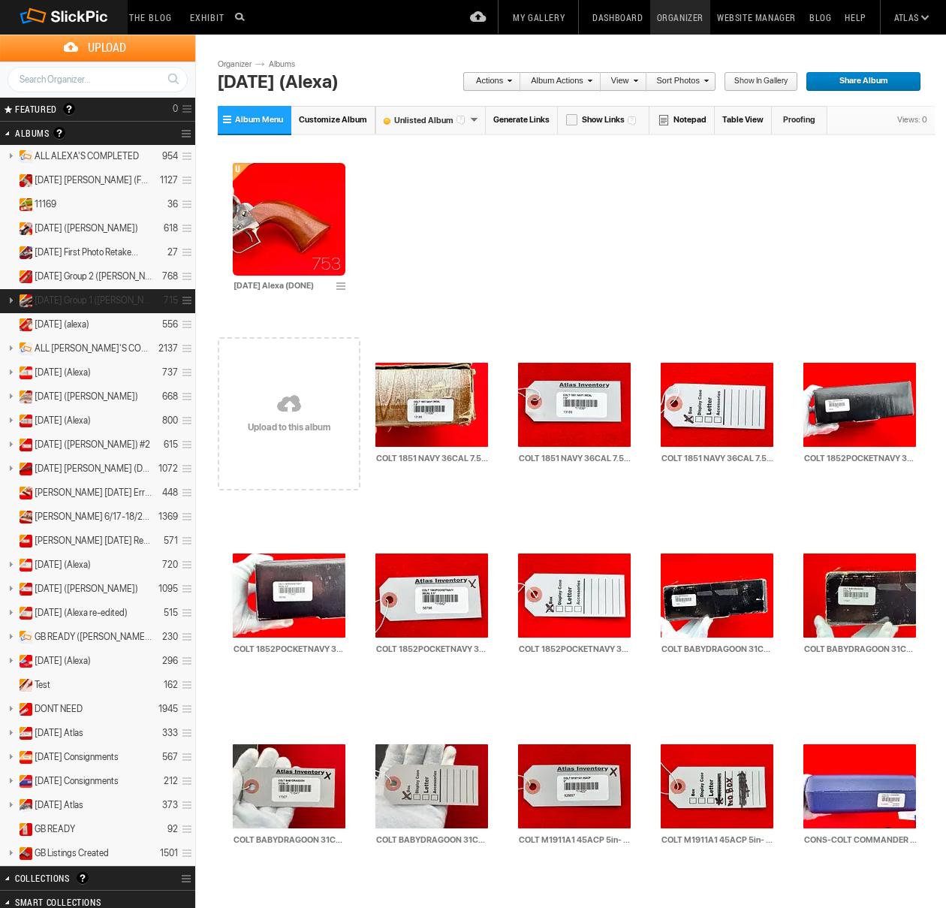
click at [85, 300] on span "[DATE] Group 1 ([PERSON_NAME])" at bounding box center [93, 300] width 117 height 12
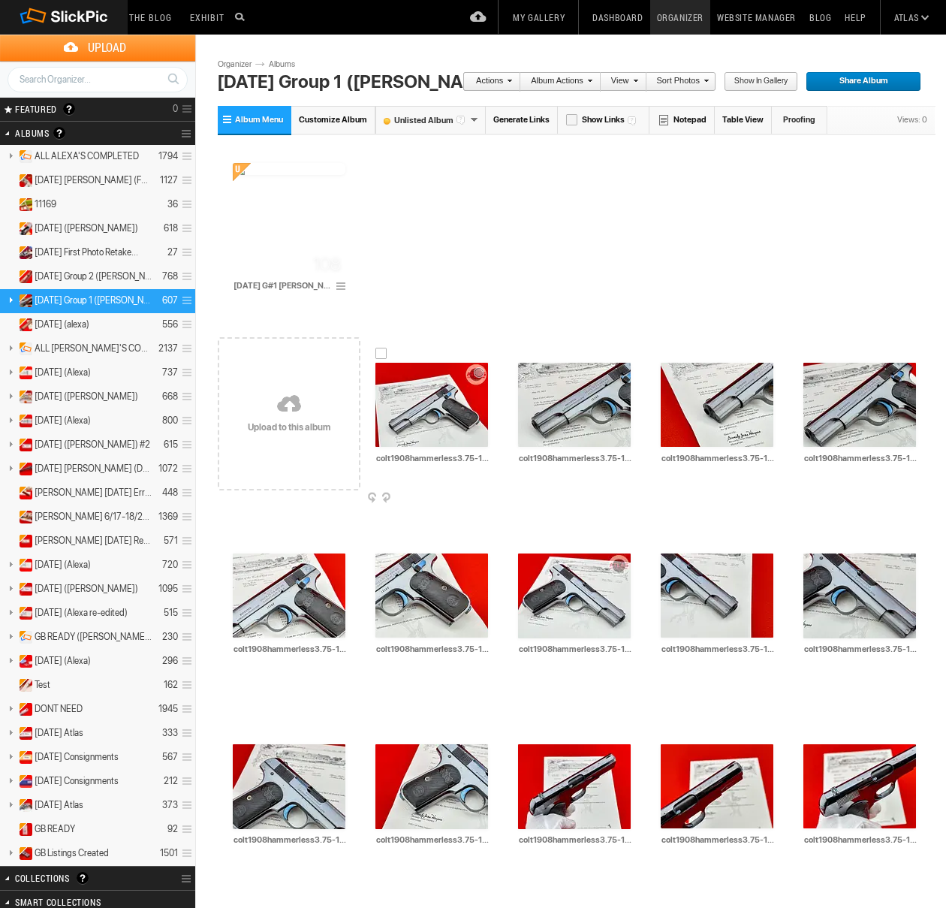
click at [384, 352] on div at bounding box center [382, 354] width 12 height 12
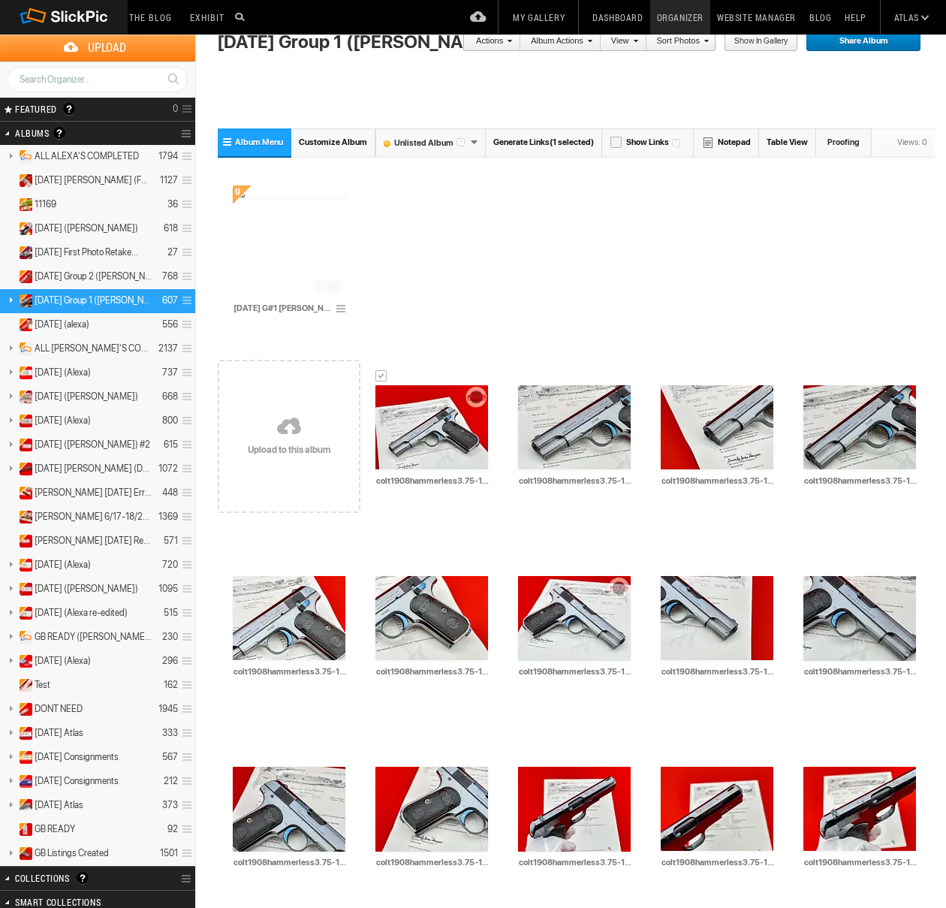
scroll to position [916, 0]
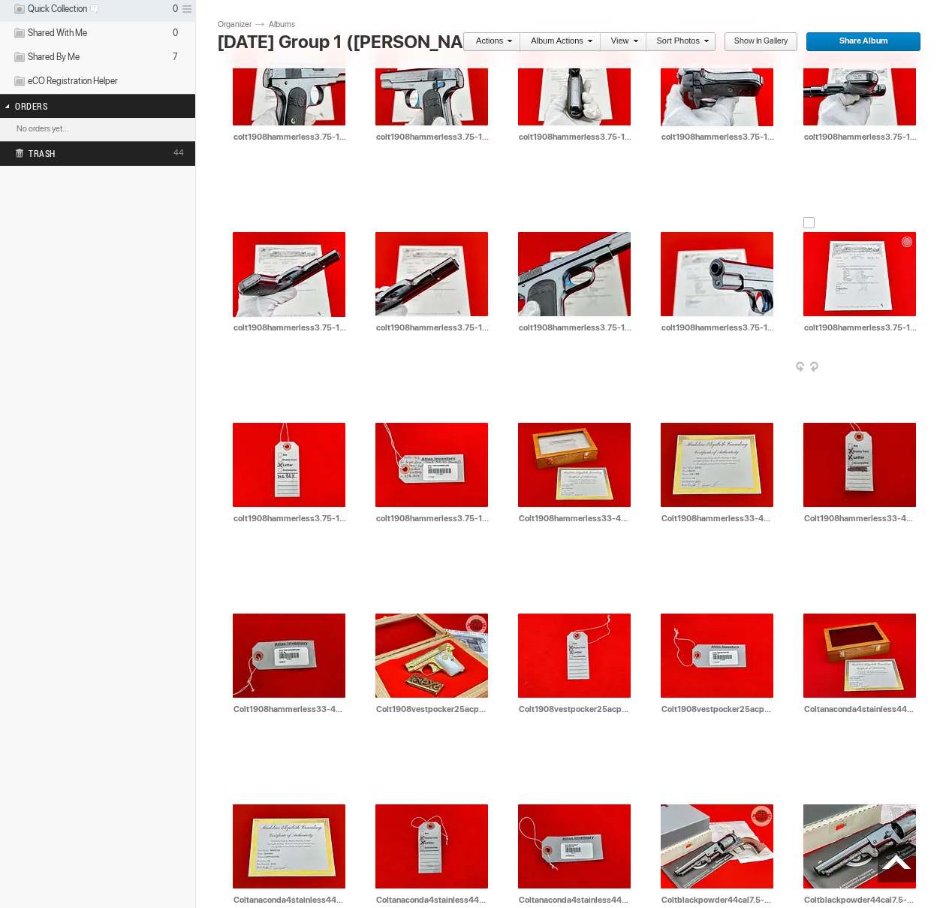
click at [810, 224] on div at bounding box center [810, 223] width 12 height 12
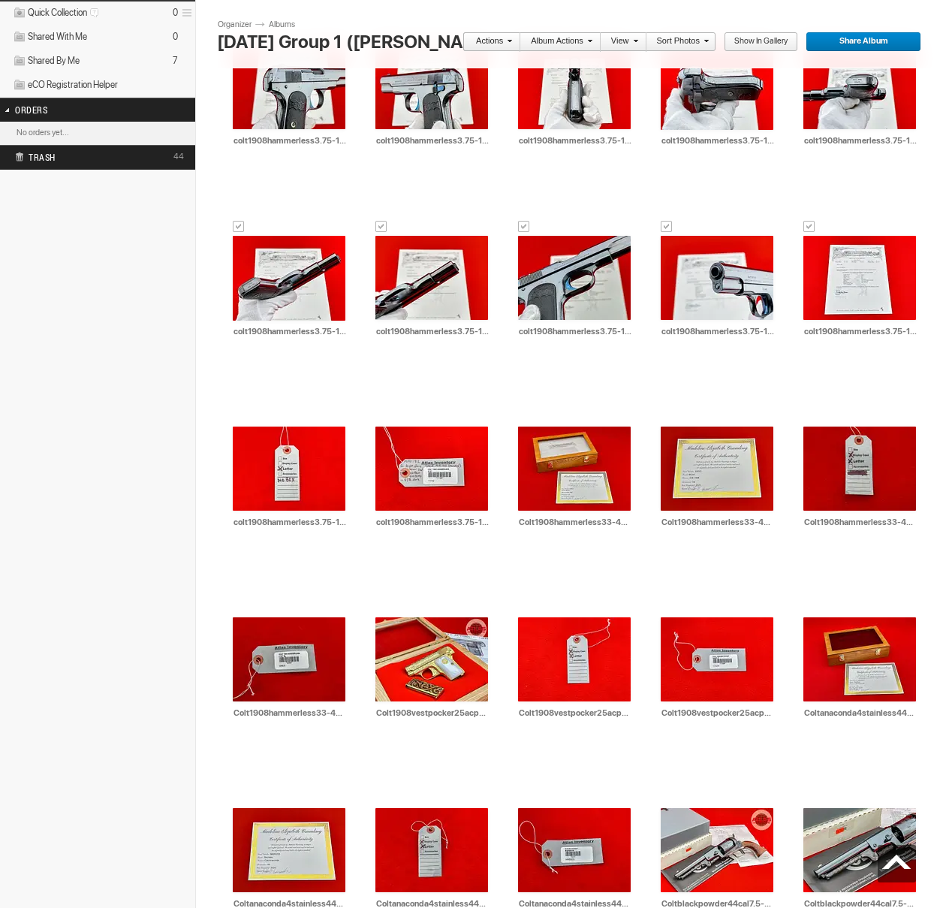
click at [509, 39] on span at bounding box center [507, 40] width 9 height 9
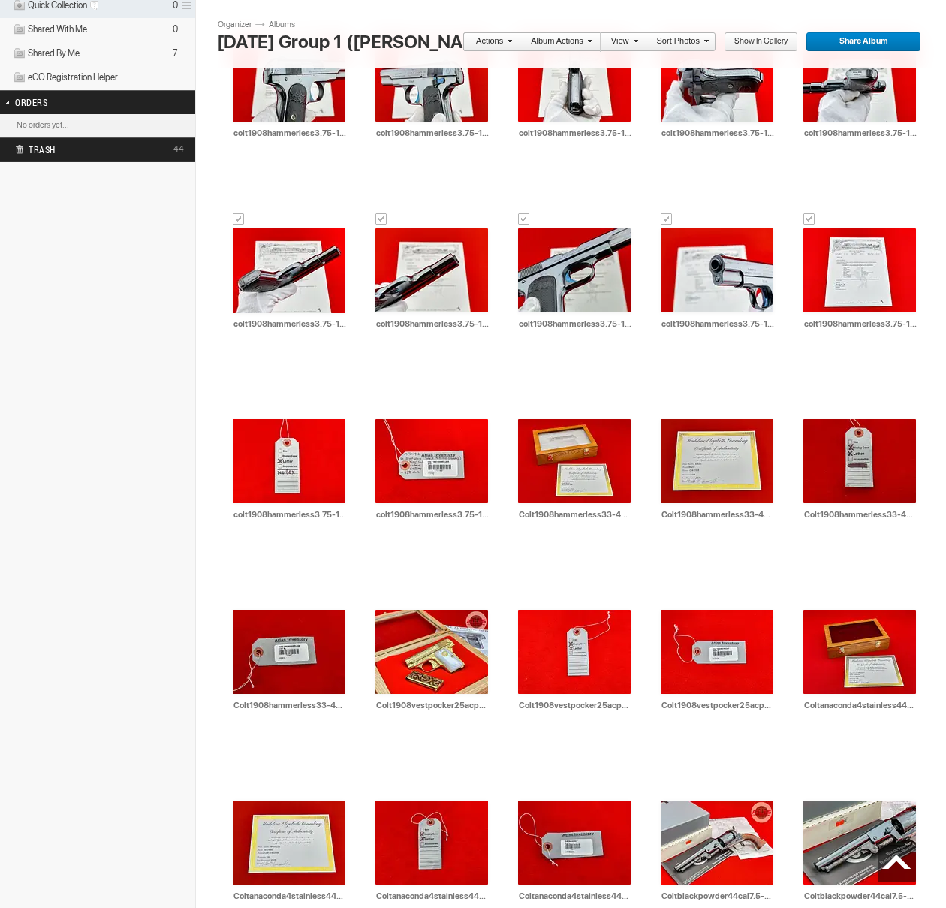
scroll to position [922, 0]
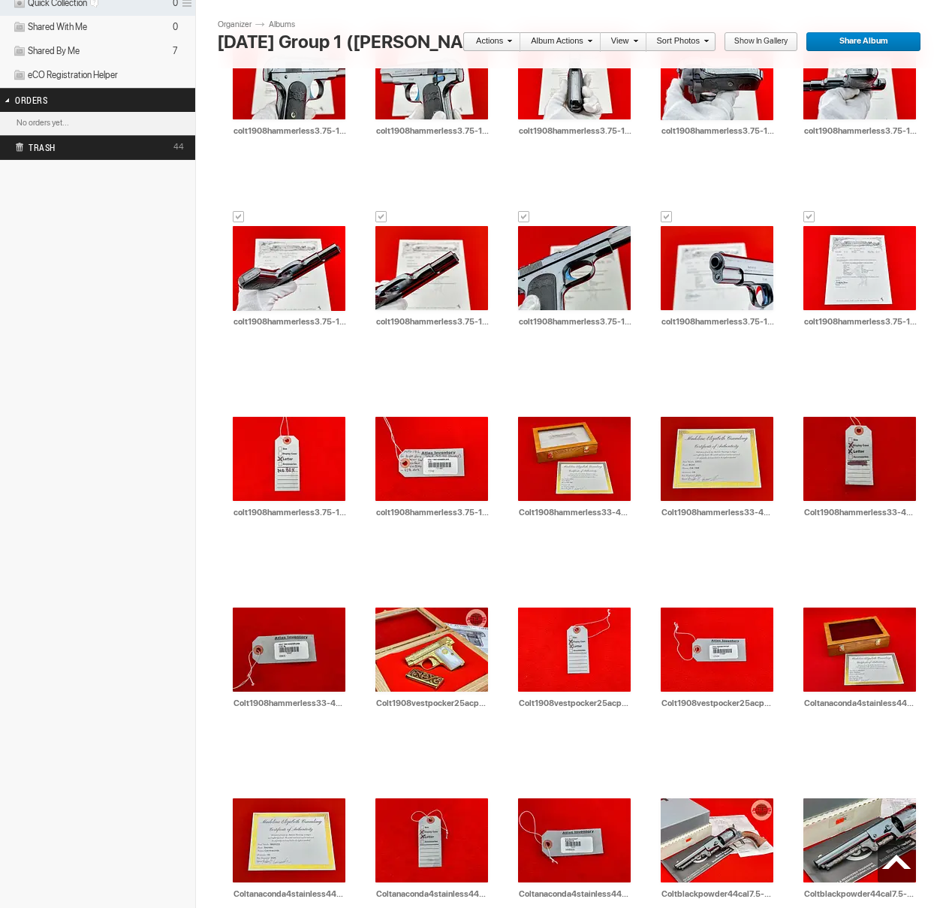
click at [509, 44] on span at bounding box center [507, 40] width 9 height 9
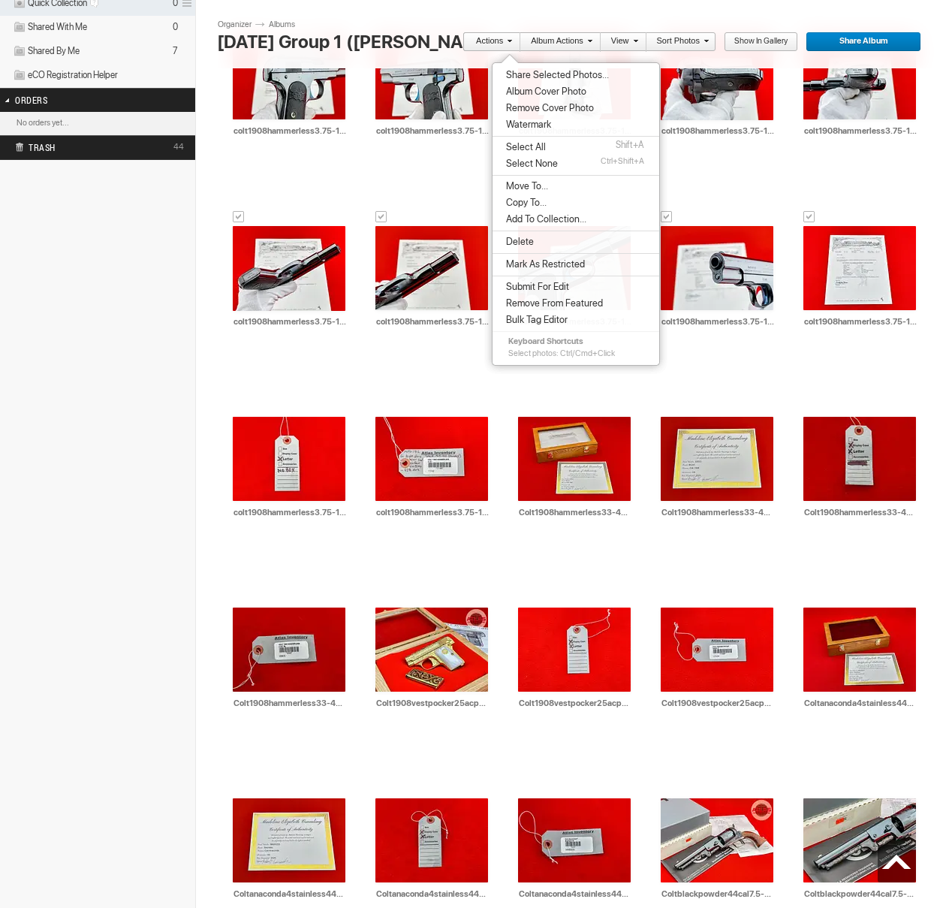
click at [520, 74] on span "Share Selected Photos..." at bounding box center [555, 75] width 107 height 12
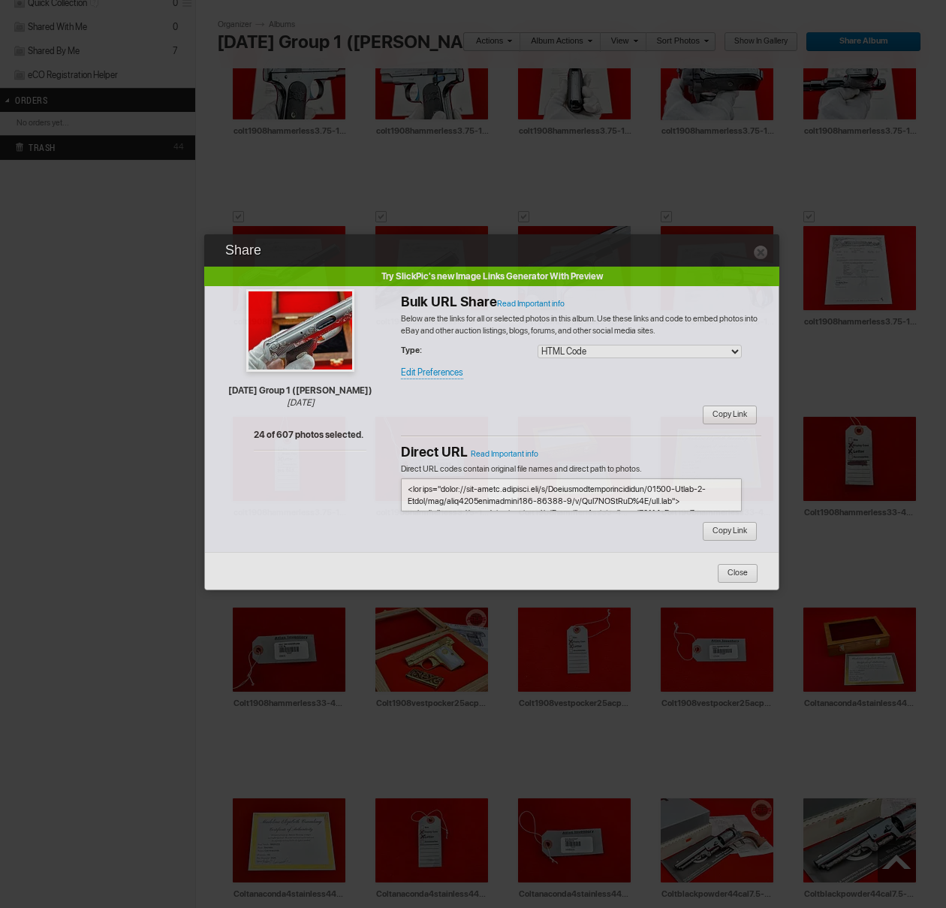
type textarea "<!-- SlickPic.com image hosting. HTML Bulk Share code Starts Here --> <div styl…"
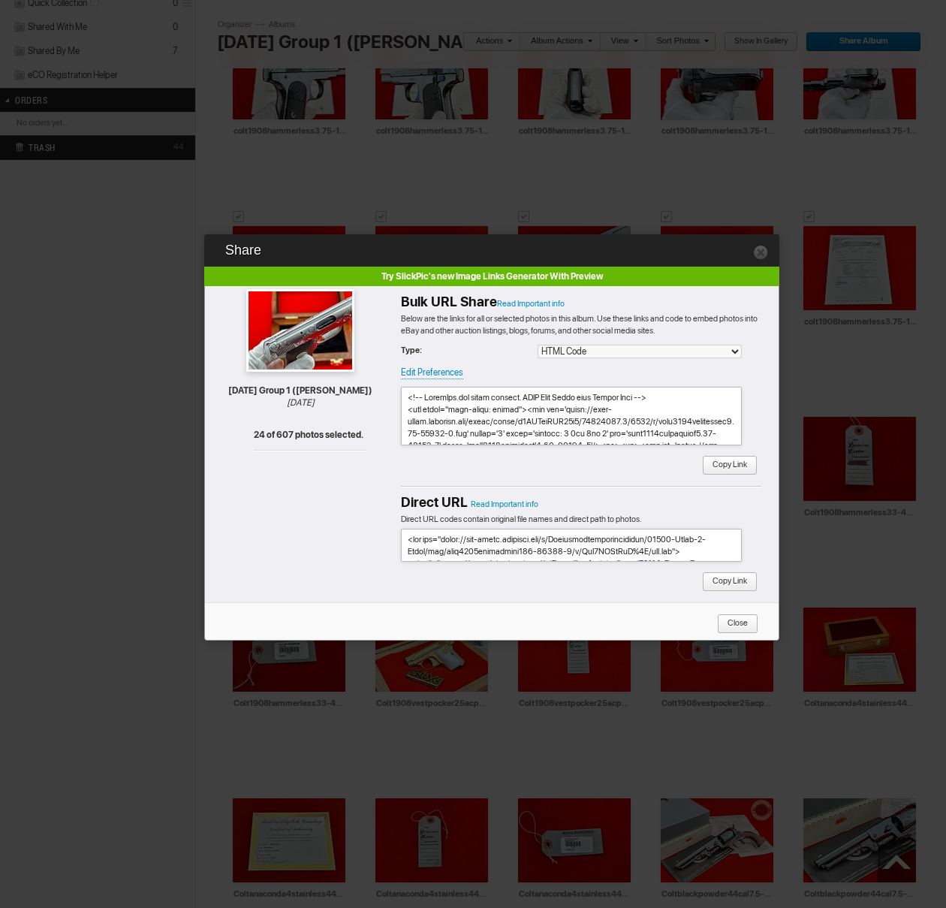
click at [711, 458] on span "Copy Link" at bounding box center [724, 466] width 45 height 20
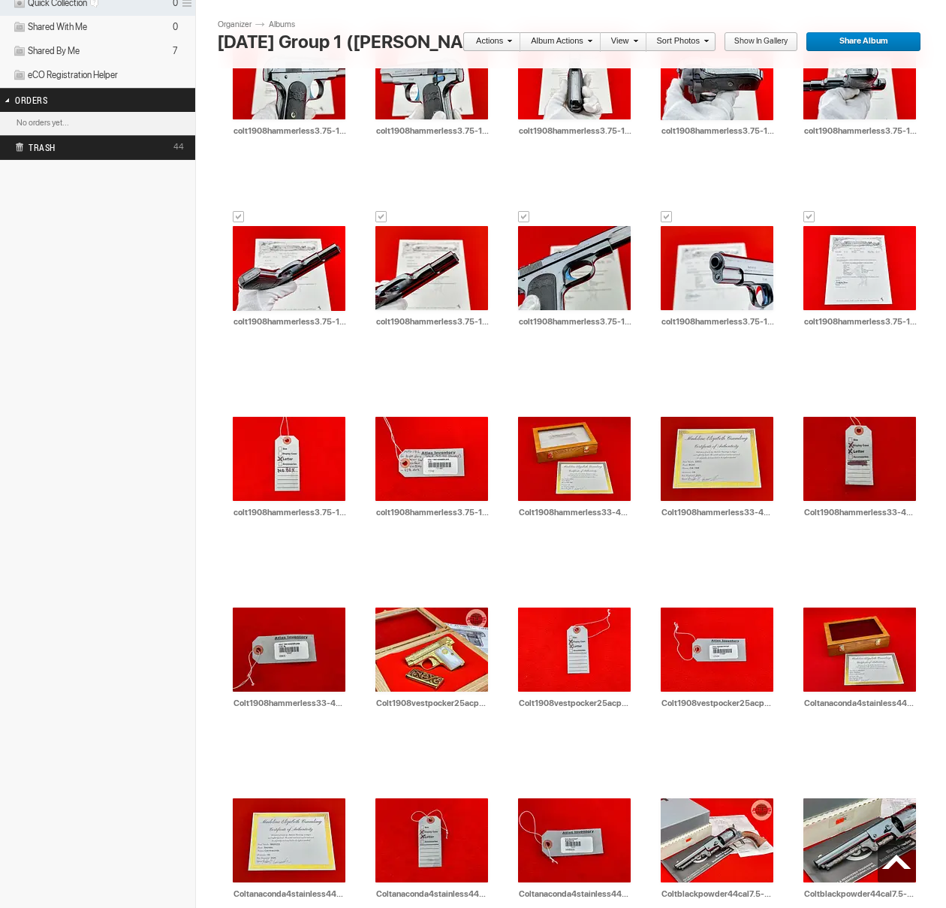
click at [497, 43] on link "Actions" at bounding box center [488, 42] width 50 height 20
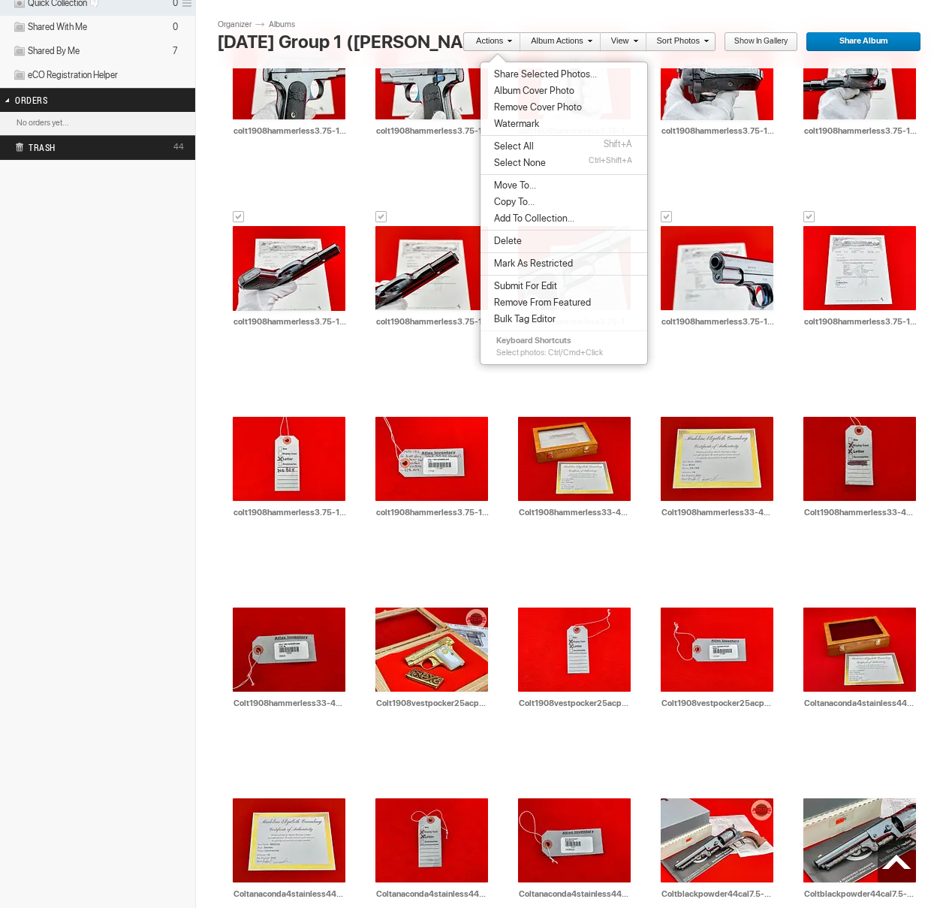
click at [517, 187] on span "Move To..." at bounding box center [513, 186] width 47 height 12
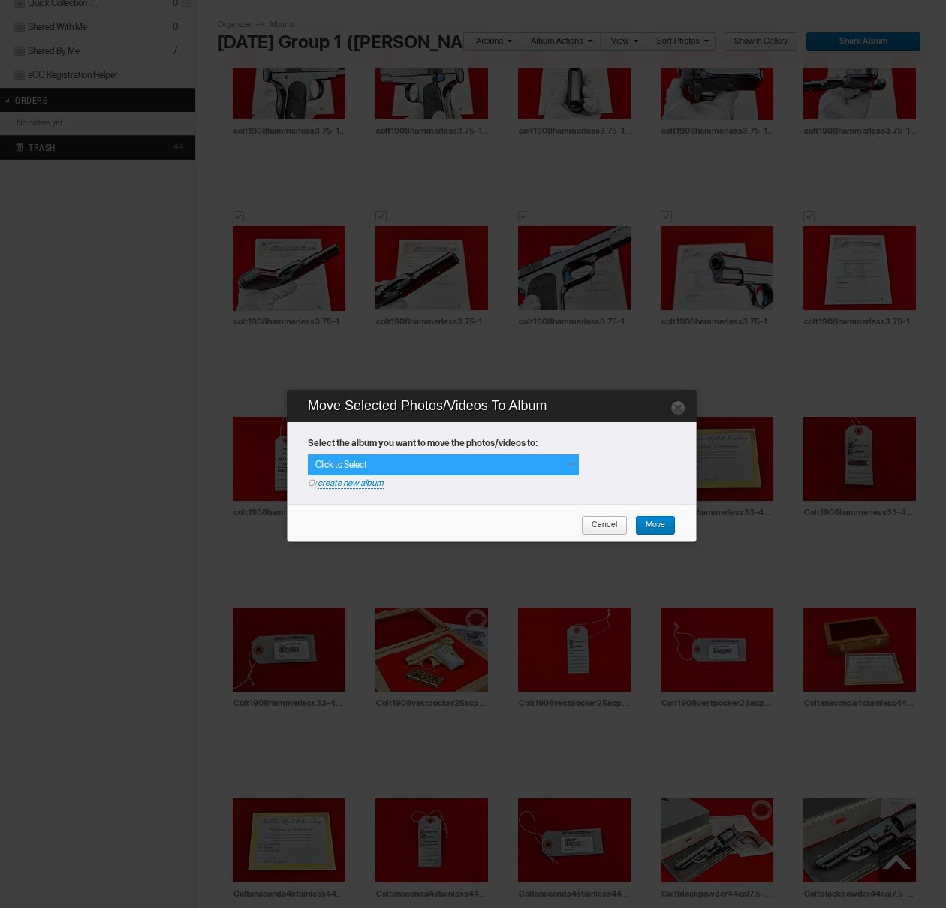
click at [575, 460] on span at bounding box center [571, 465] width 12 height 12
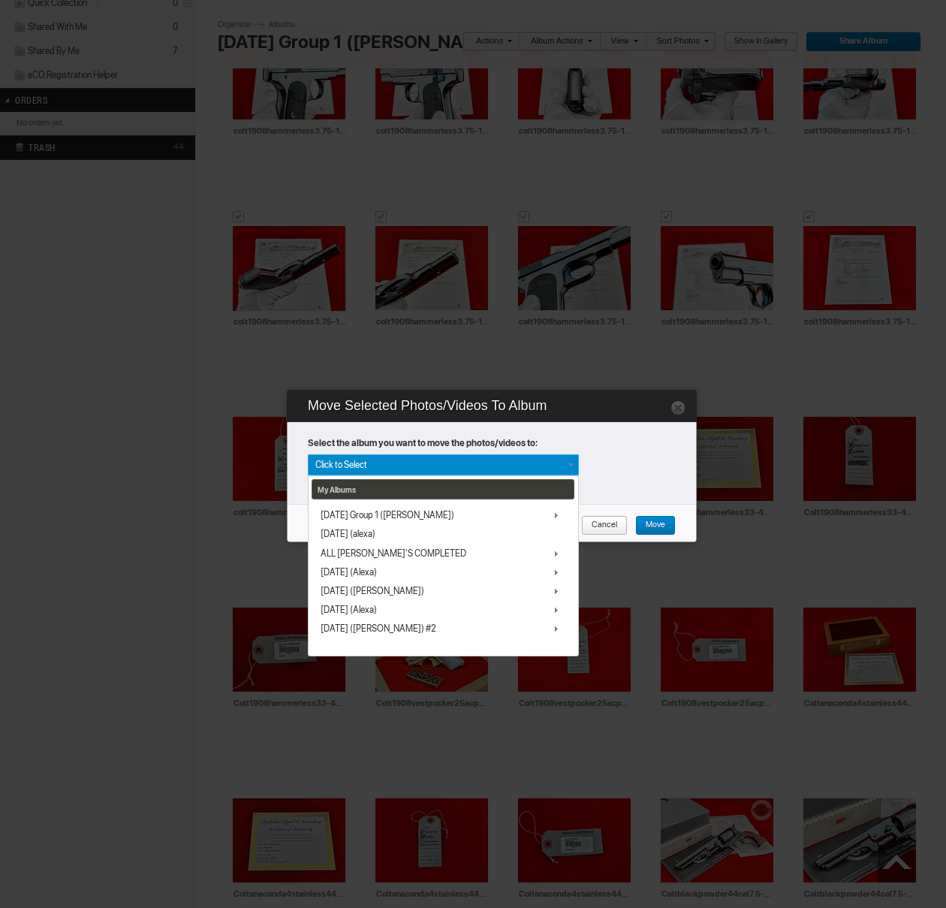
scroll to position [95, 0]
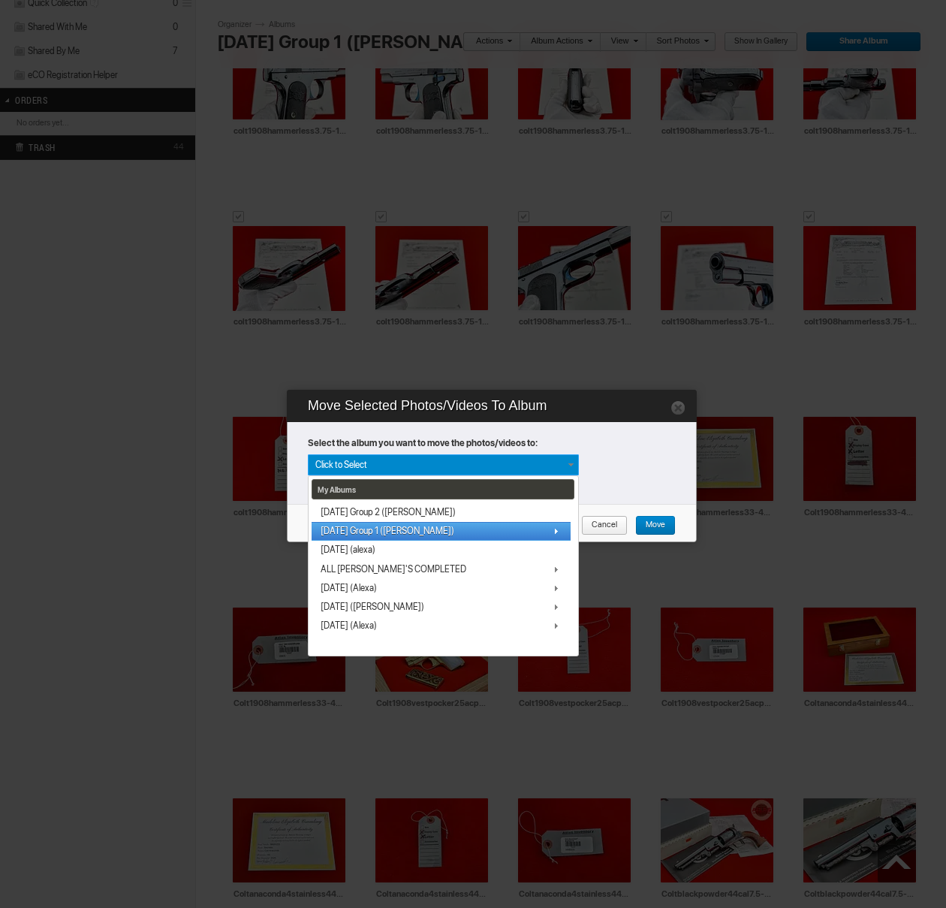
click at [404, 531] on span "[DATE] Group 1 ([PERSON_NAME])" at bounding box center [388, 531] width 134 height 12
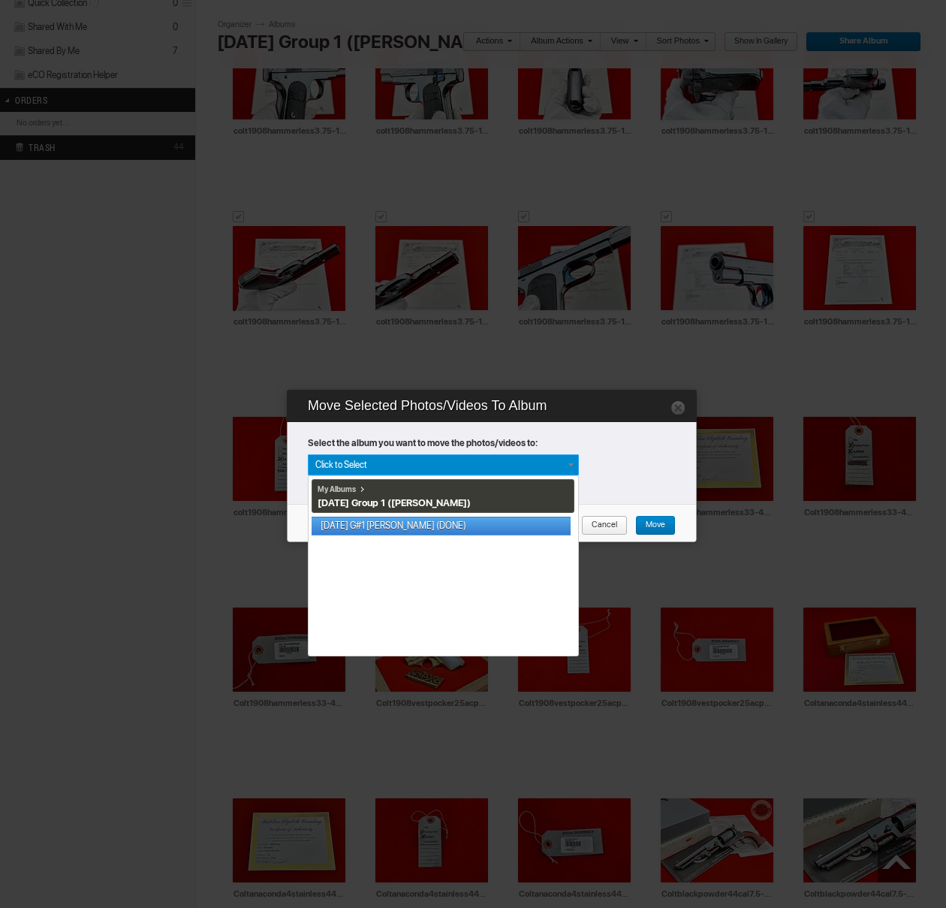
click at [404, 530] on link "[DATE] G#1 [PERSON_NAME] (DONE)" at bounding box center [441, 526] width 259 height 19
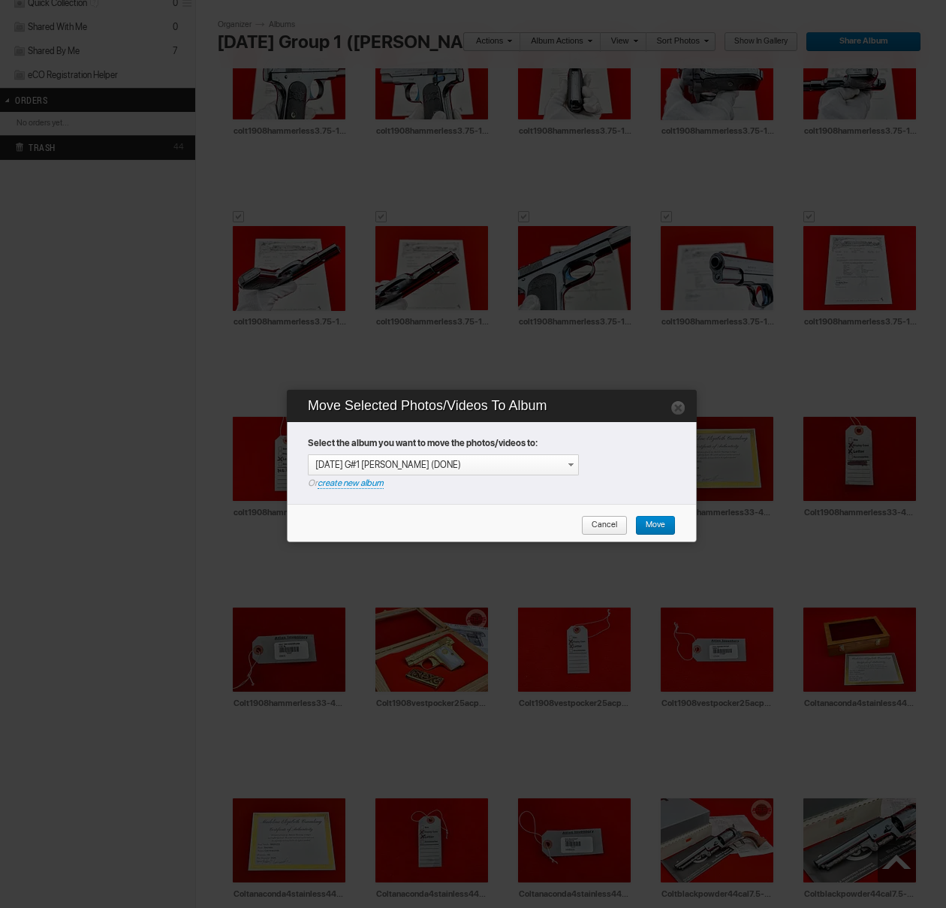
drag, startPoint x: 659, startPoint y: 526, endPoint x: 613, endPoint y: 526, distance: 45.8
click at [659, 526] on span "Move" at bounding box center [650, 526] width 30 height 20
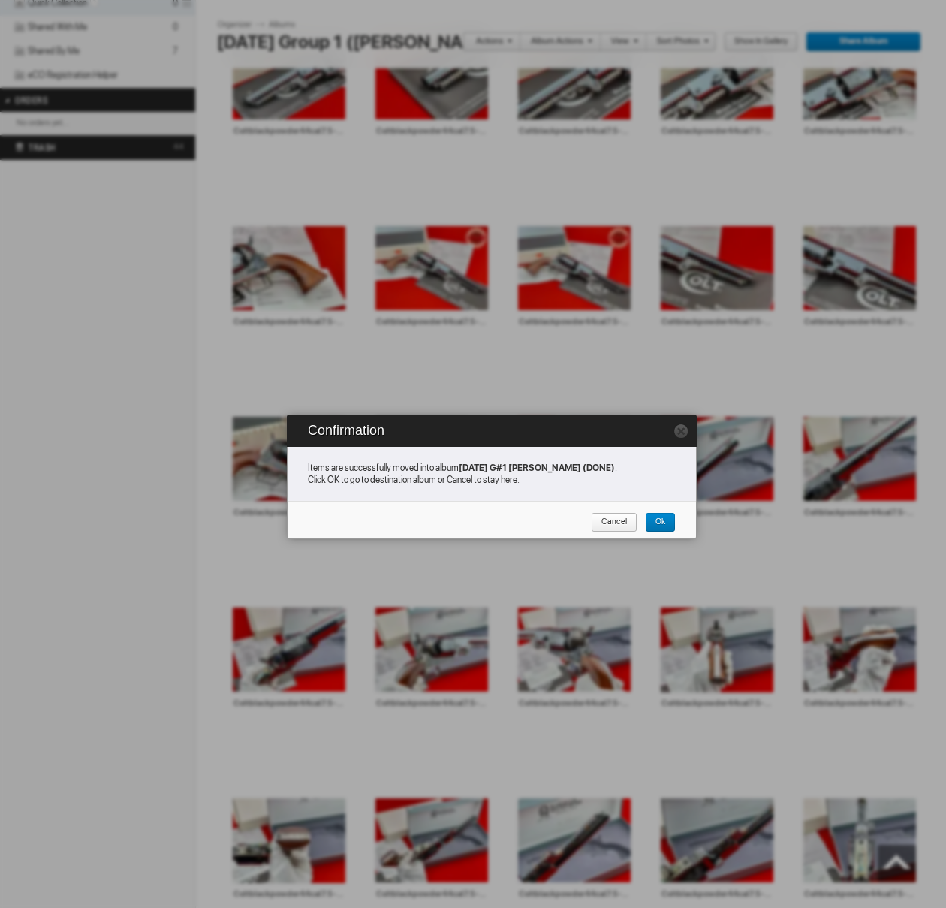
click at [605, 526] on span "Cancel" at bounding box center [609, 523] width 36 height 20
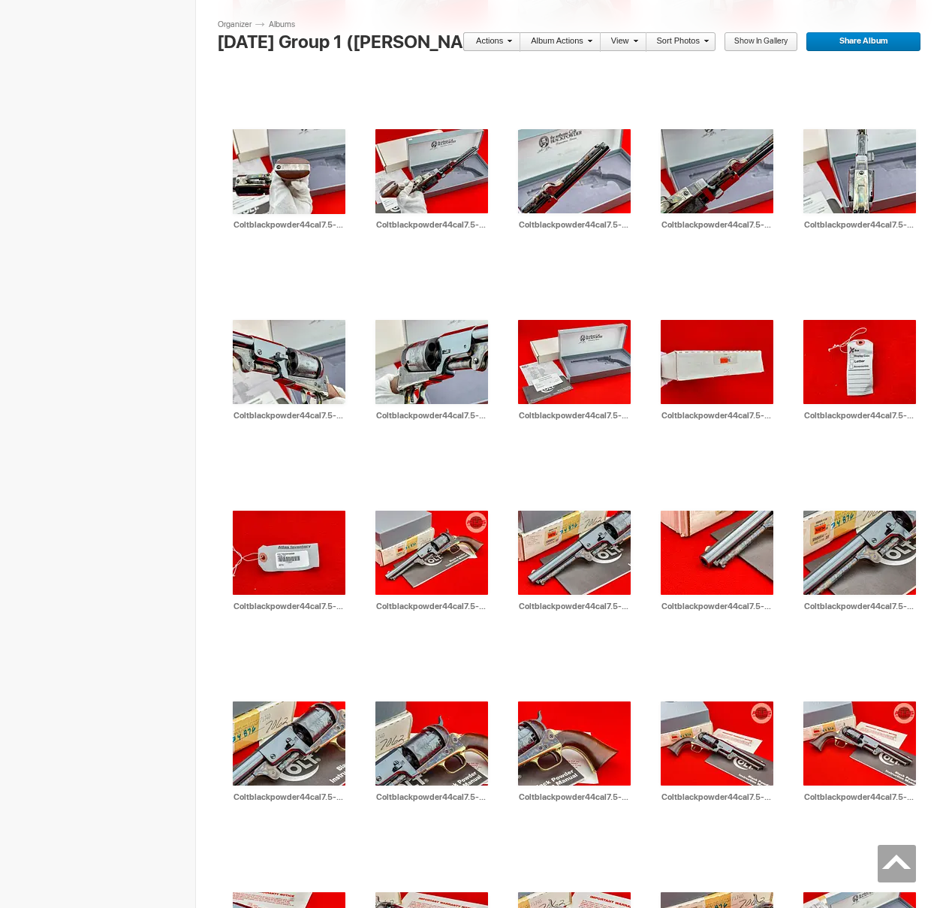
scroll to position [0, 0]
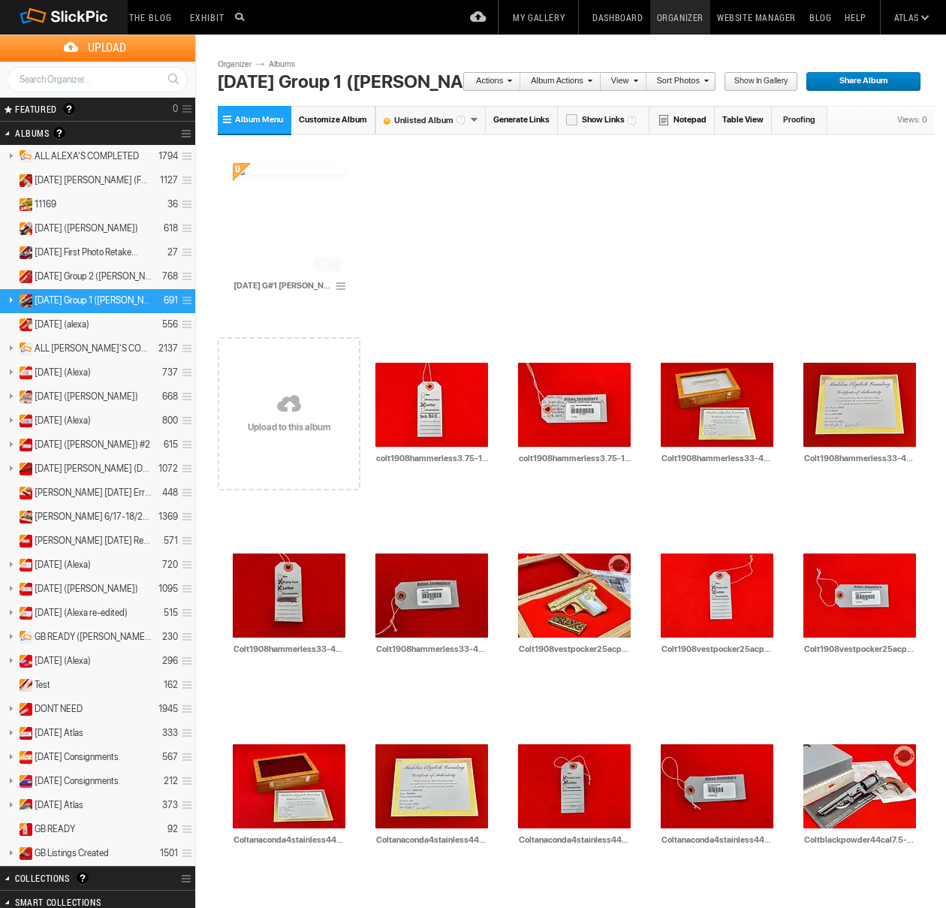
click at [675, 83] on link "Sort Photos" at bounding box center [678, 82] width 62 height 20
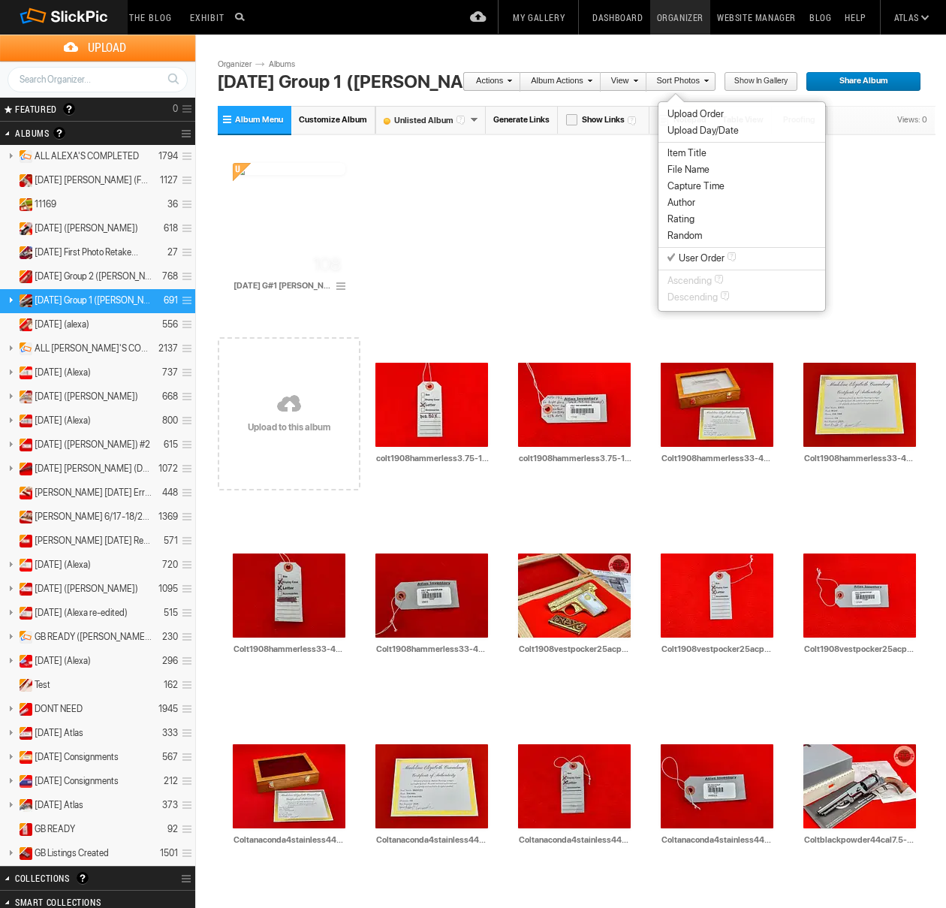
click at [685, 167] on span "File Name" at bounding box center [689, 170] width 42 height 12
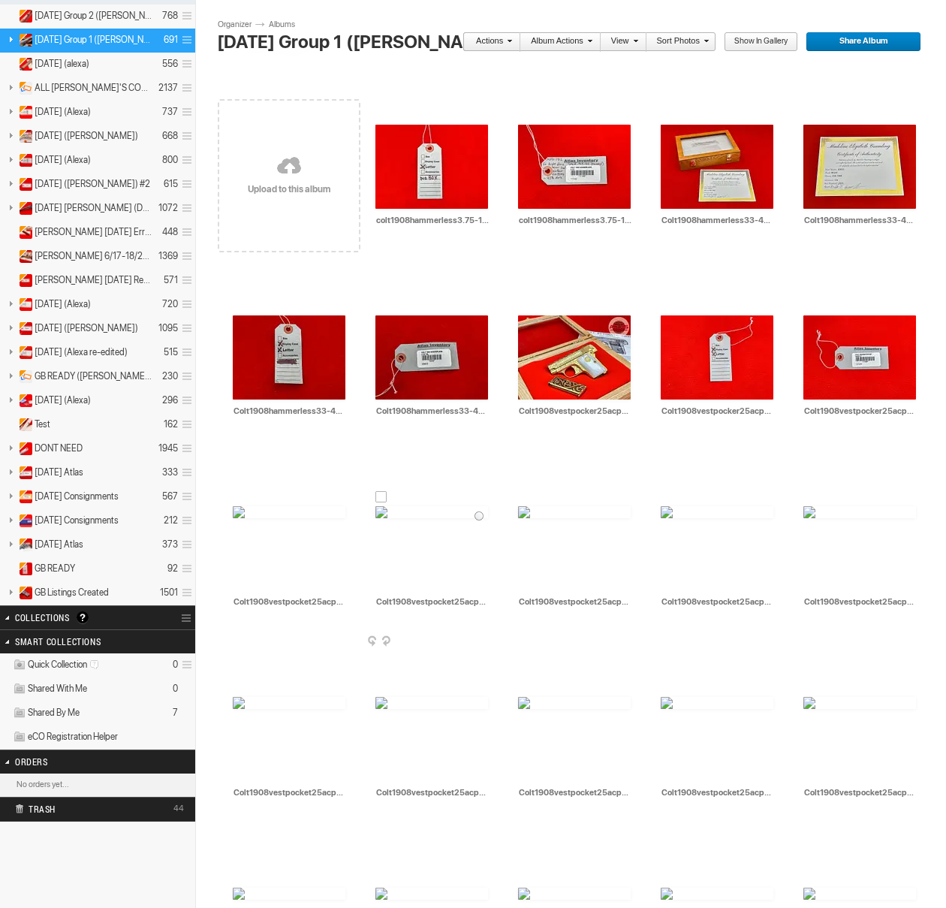
scroll to position [394, 0]
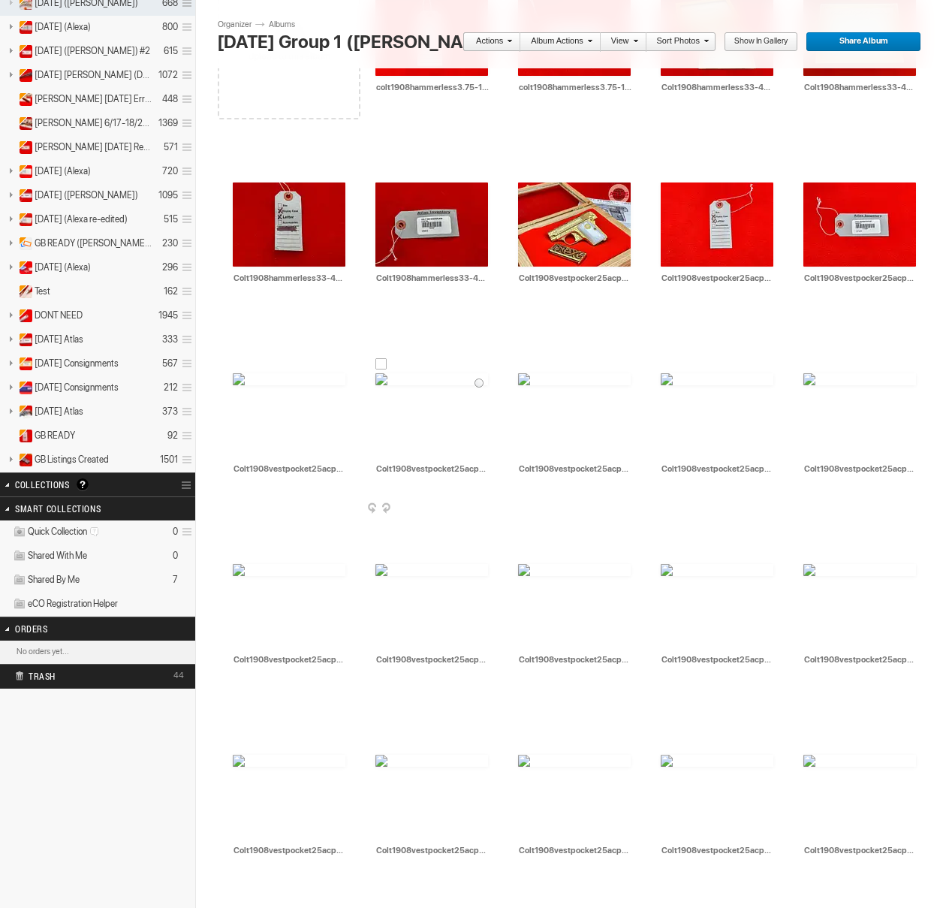
click at [382, 365] on div at bounding box center [382, 364] width 12 height 12
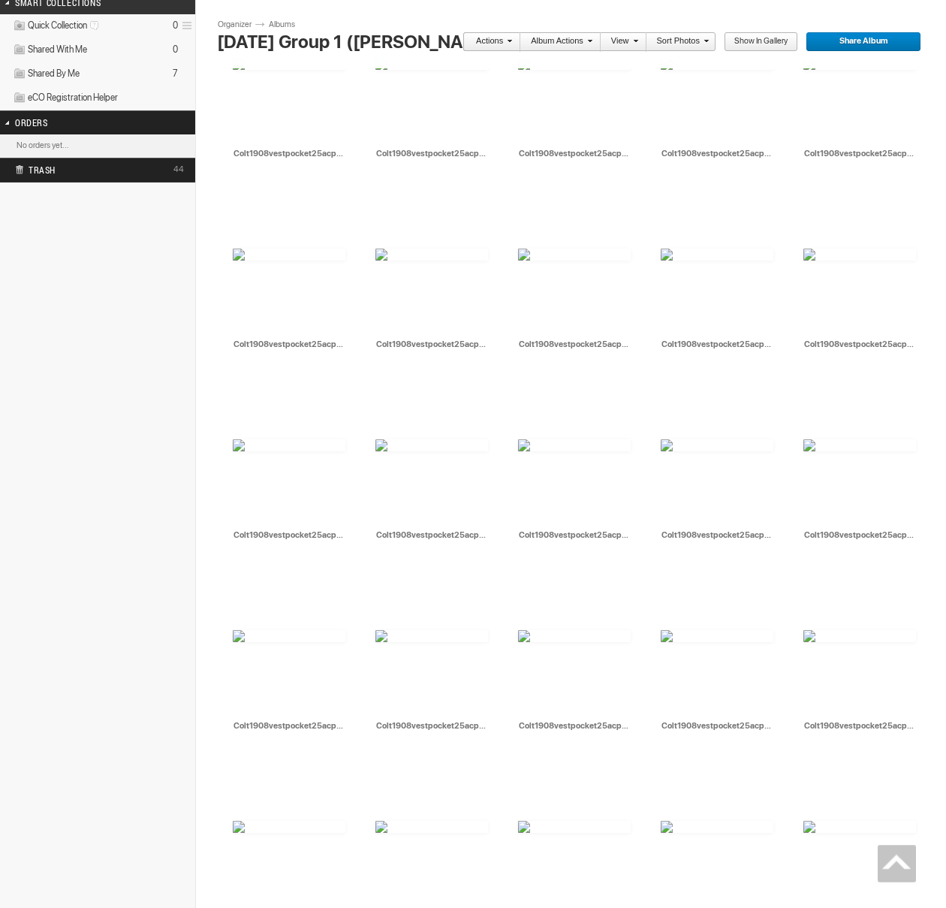
scroll to position [1350, 0]
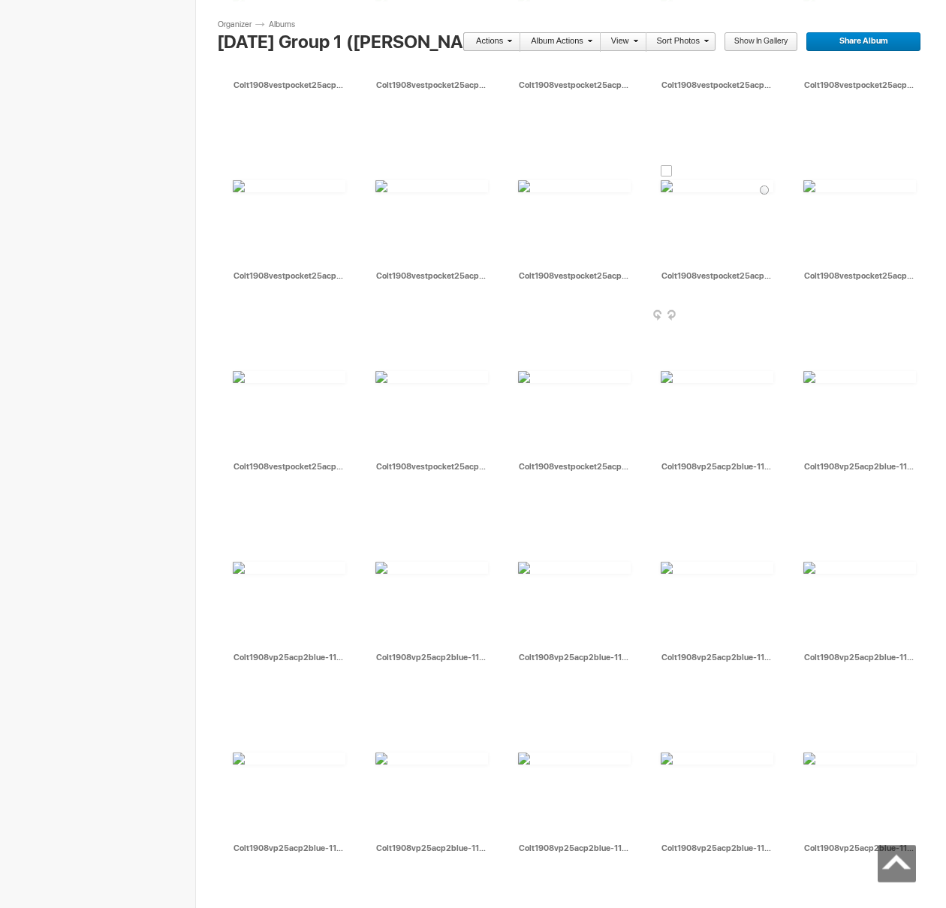
click at [667, 171] on div at bounding box center [667, 171] width 12 height 12
click at [511, 41] on span at bounding box center [507, 40] width 9 height 9
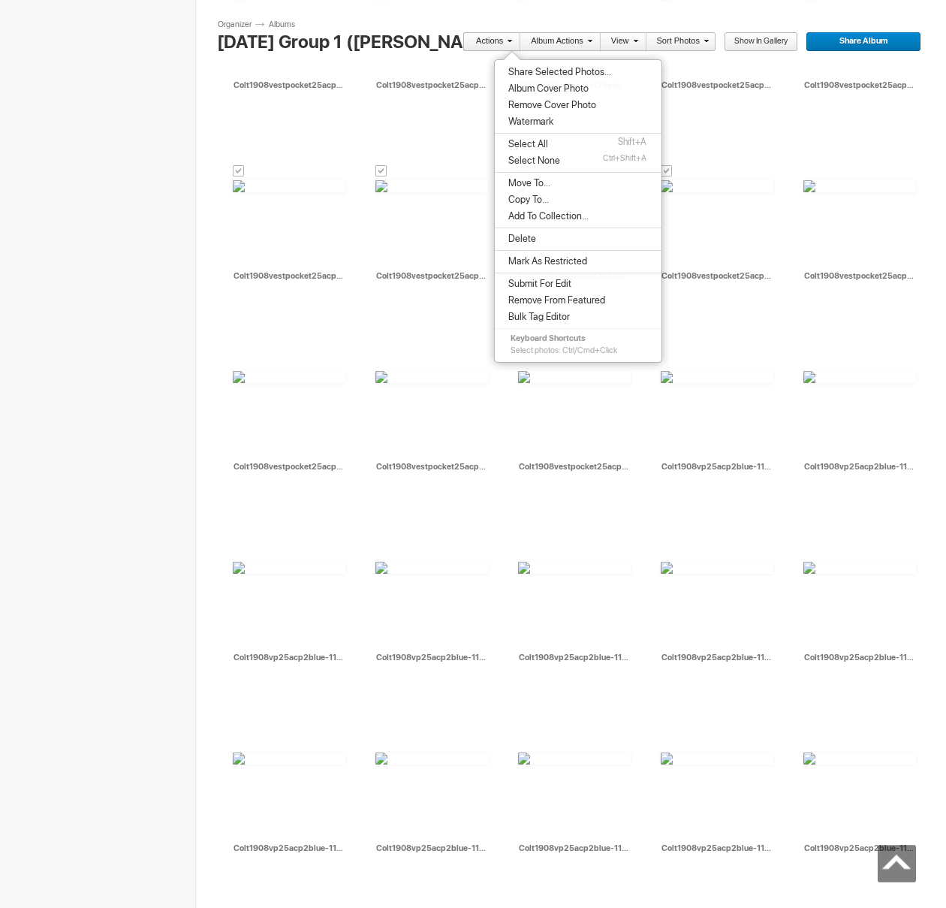
click at [526, 76] on span "Share Selected Photos..." at bounding box center [557, 72] width 107 height 12
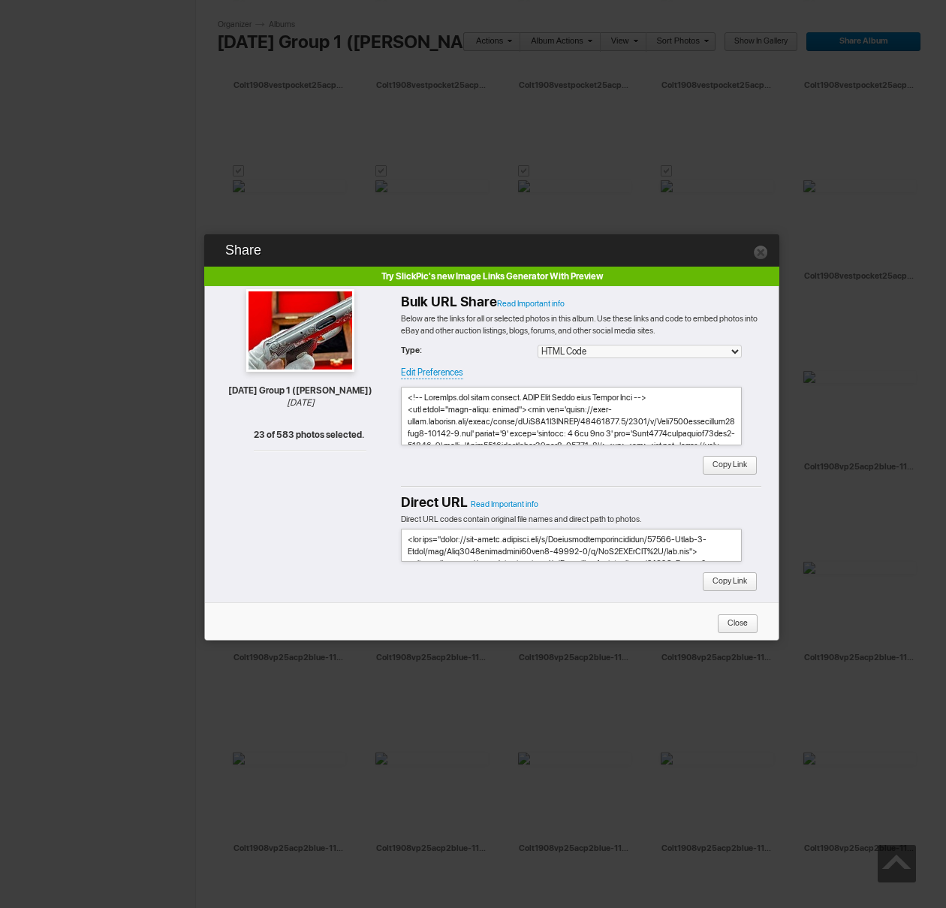
click at [711, 476] on div "Bulk URL Share Read Important info Below are the links for all or selected phot…" at bounding box center [581, 386] width 361 height 200
click at [714, 469] on span "Copy Link" at bounding box center [724, 466] width 45 height 20
drag, startPoint x: 541, startPoint y: 51, endPoint x: 514, endPoint y: 48, distance: 26.5
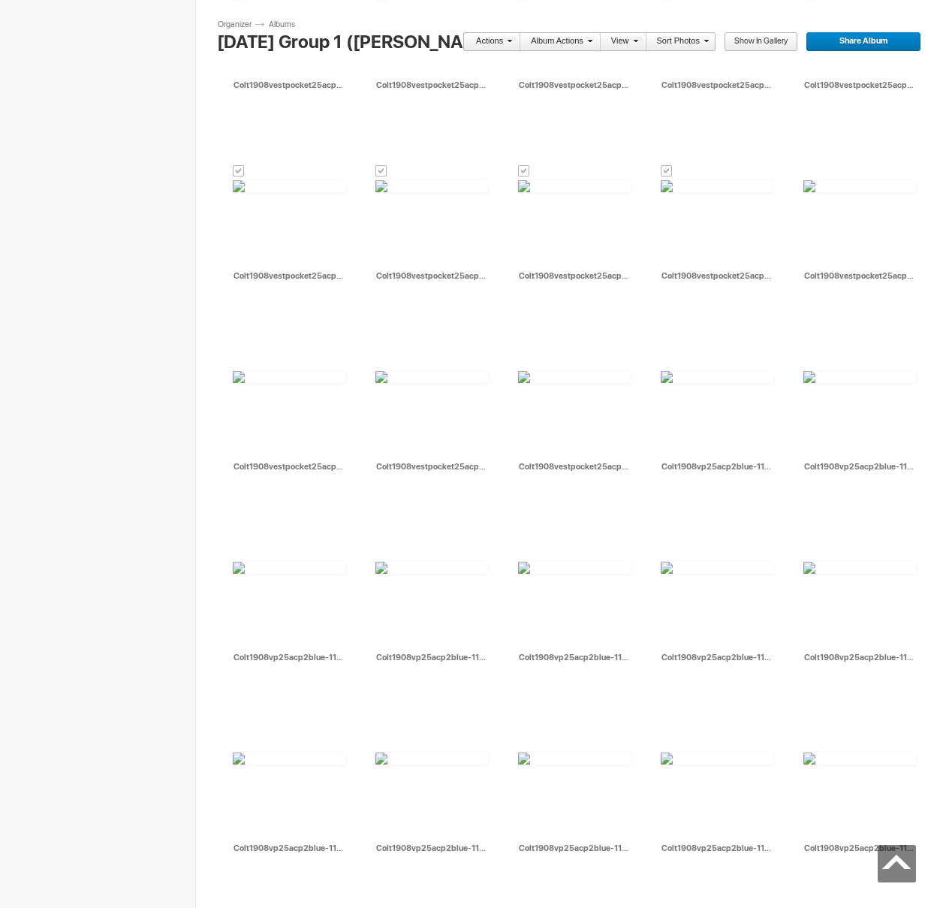
click at [501, 48] on link "Actions" at bounding box center [488, 42] width 50 height 20
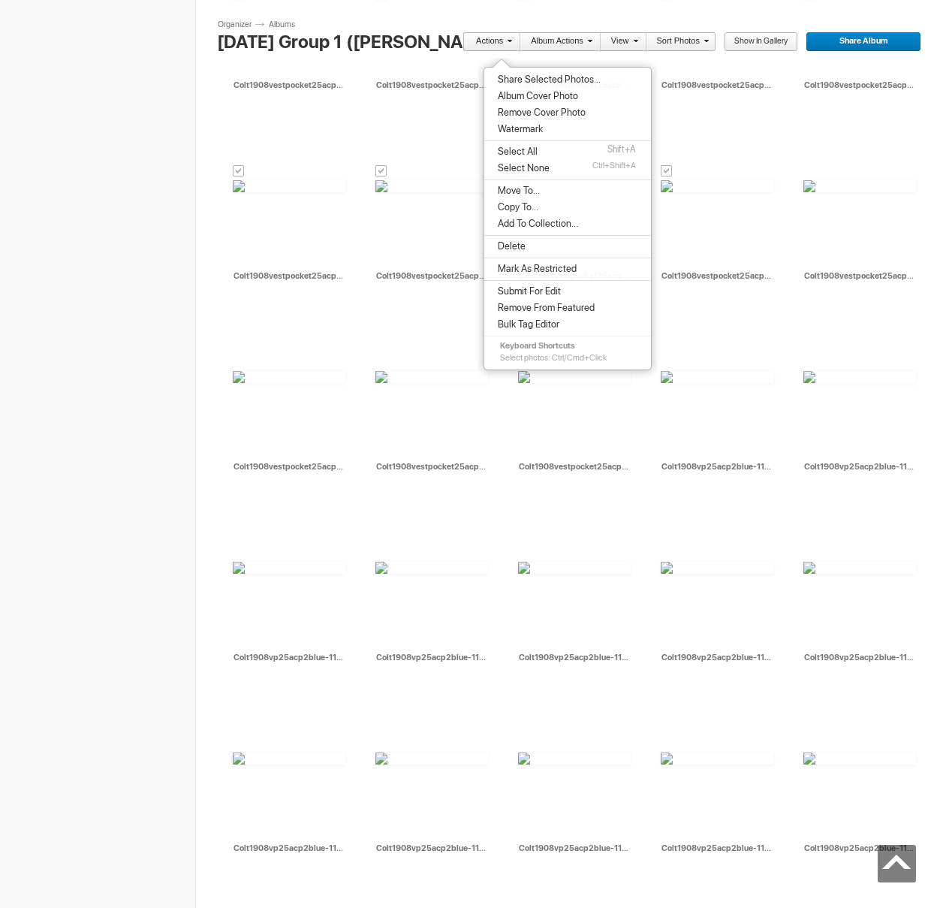
click at [526, 185] on span "Move To..." at bounding box center [516, 191] width 47 height 12
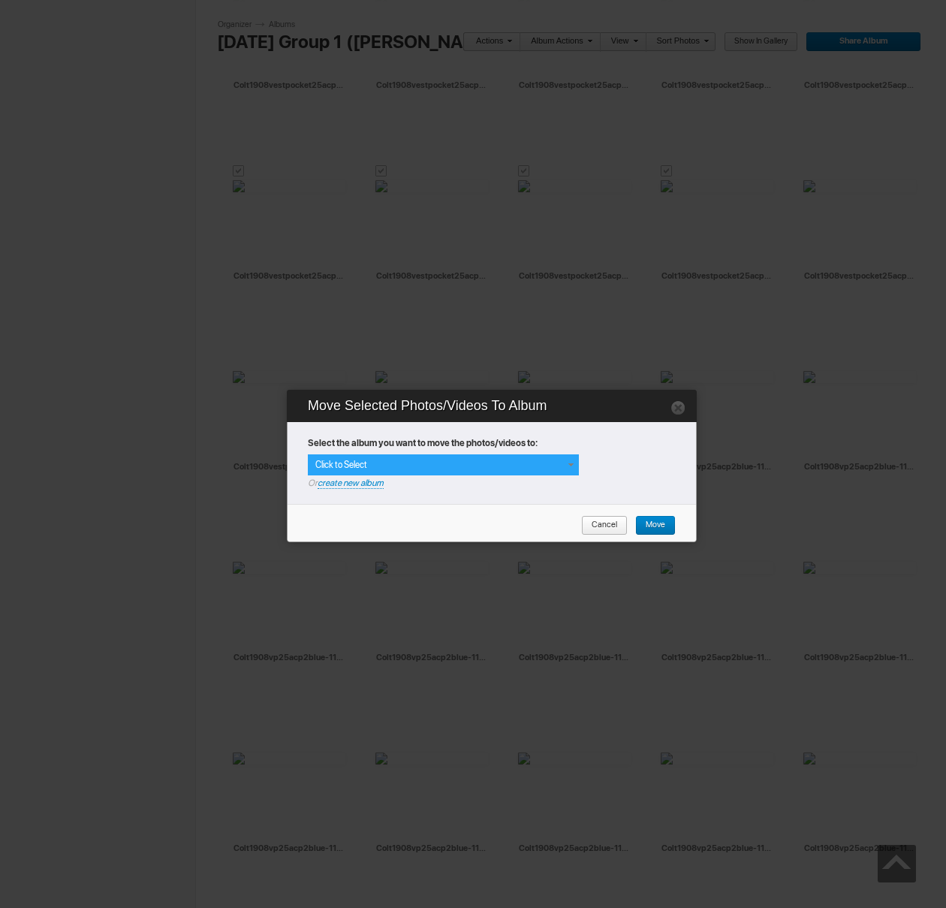
click at [490, 454] on div "Click to Select" at bounding box center [443, 464] width 271 height 21
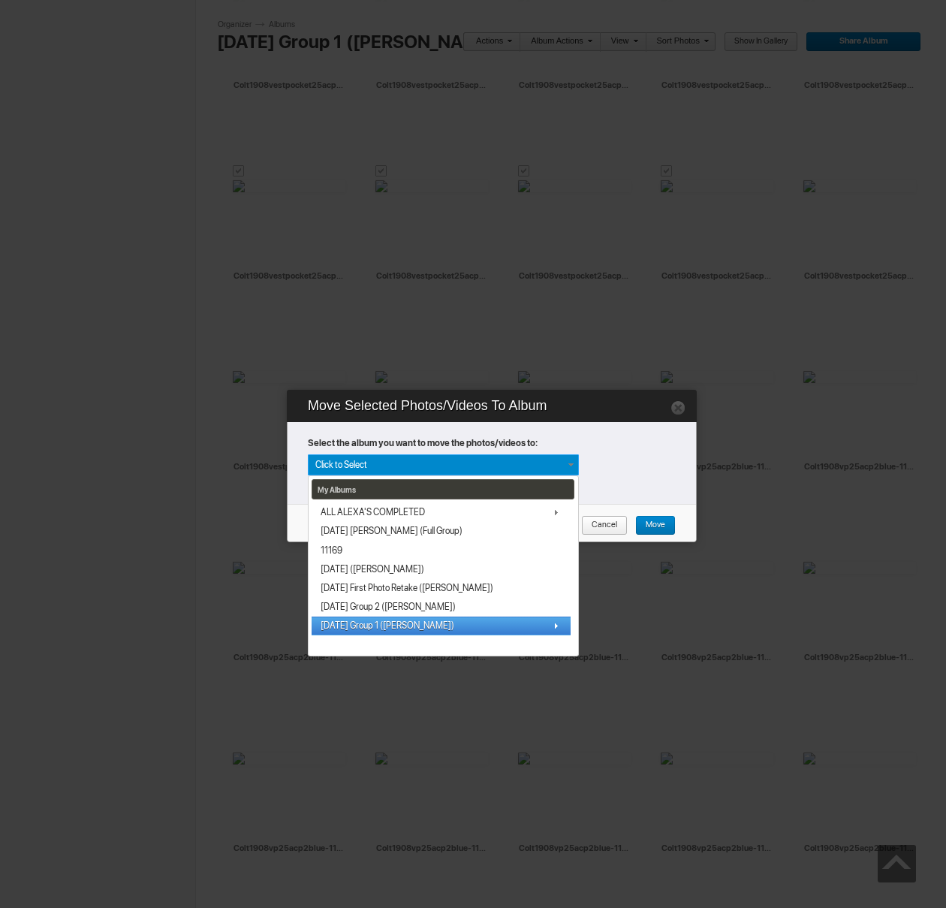
click at [387, 623] on span "[DATE] Group 1 ([PERSON_NAME])" at bounding box center [388, 626] width 134 height 12
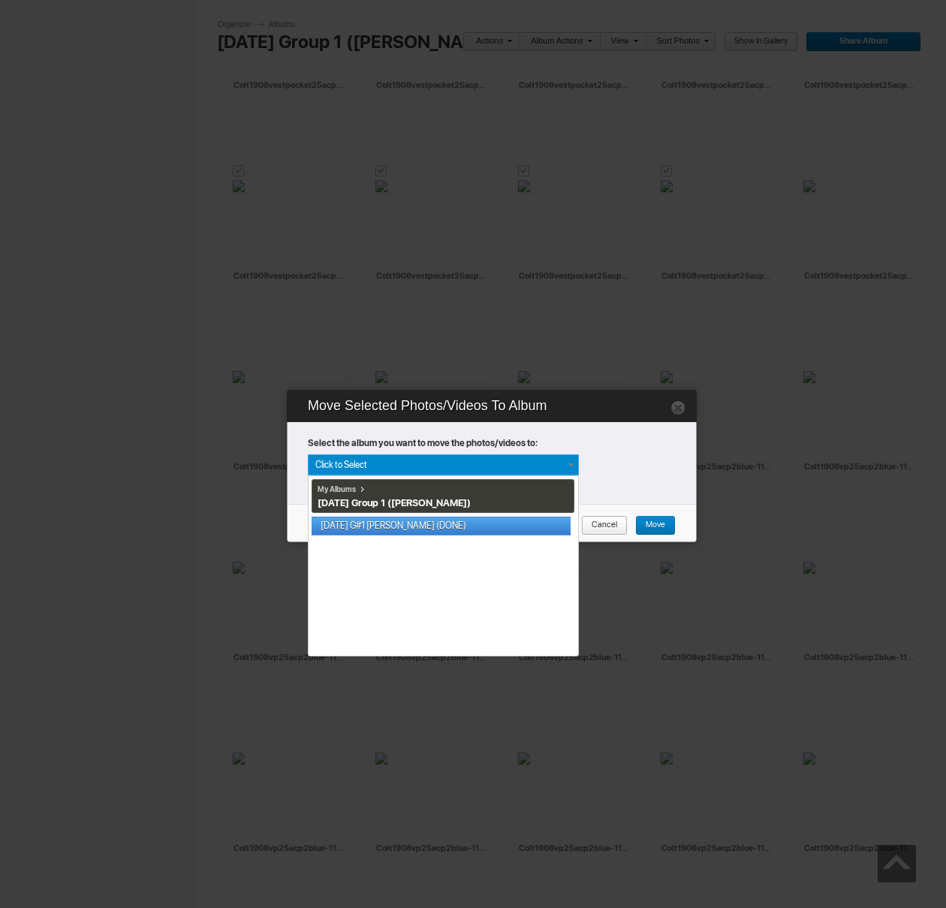
click at [397, 530] on link "[DATE] G#1 [PERSON_NAME] (DONE)" at bounding box center [441, 526] width 259 height 19
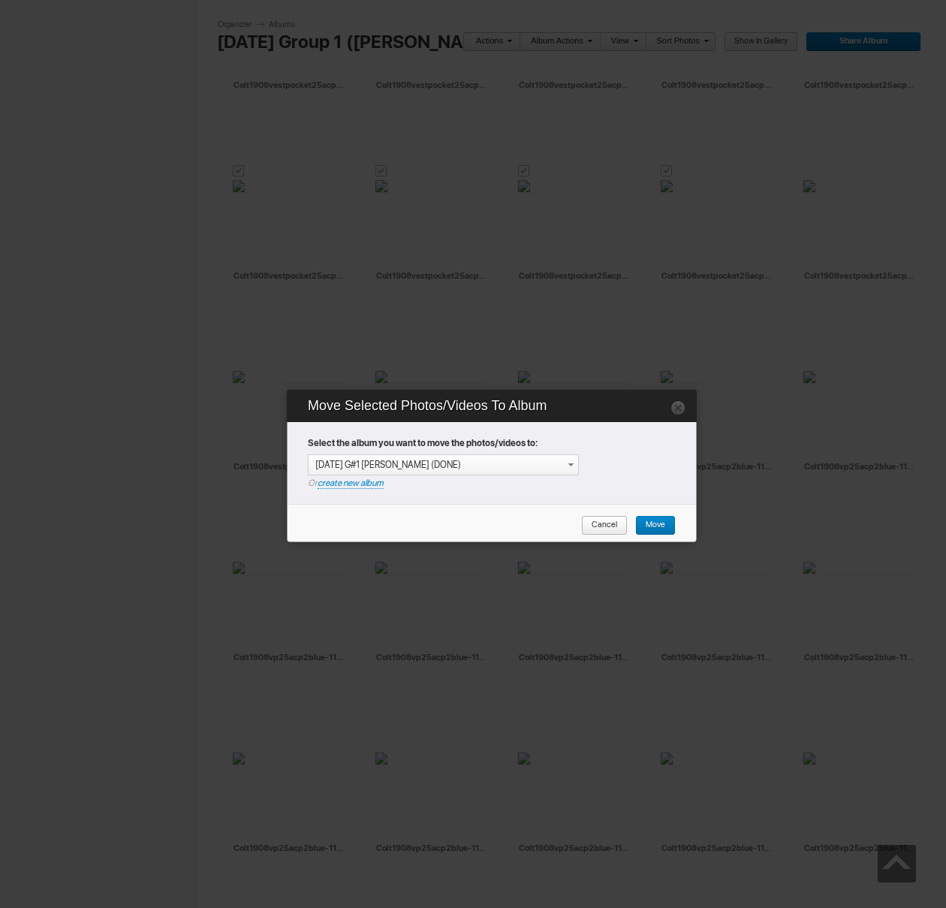
click at [651, 524] on span "Move" at bounding box center [650, 526] width 30 height 20
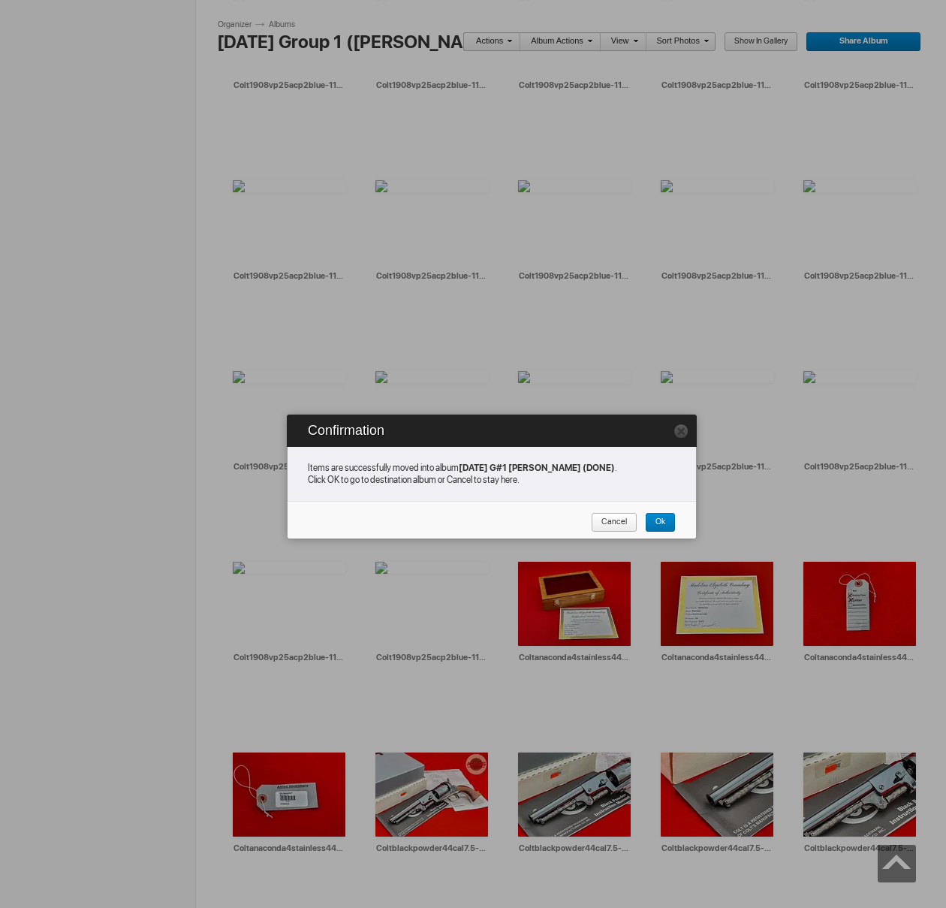
click at [613, 523] on span "Cancel" at bounding box center [609, 523] width 36 height 20
